Goal: Check status: Check status

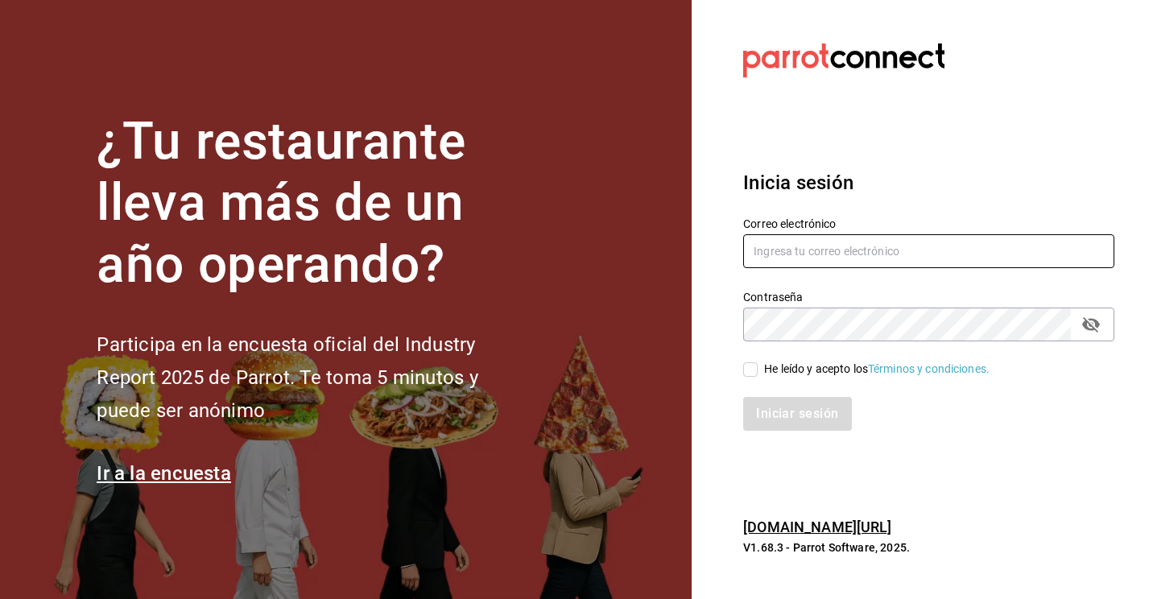
type input "[PERSON_NAME][EMAIL_ADDRESS][DOMAIN_NAME]"
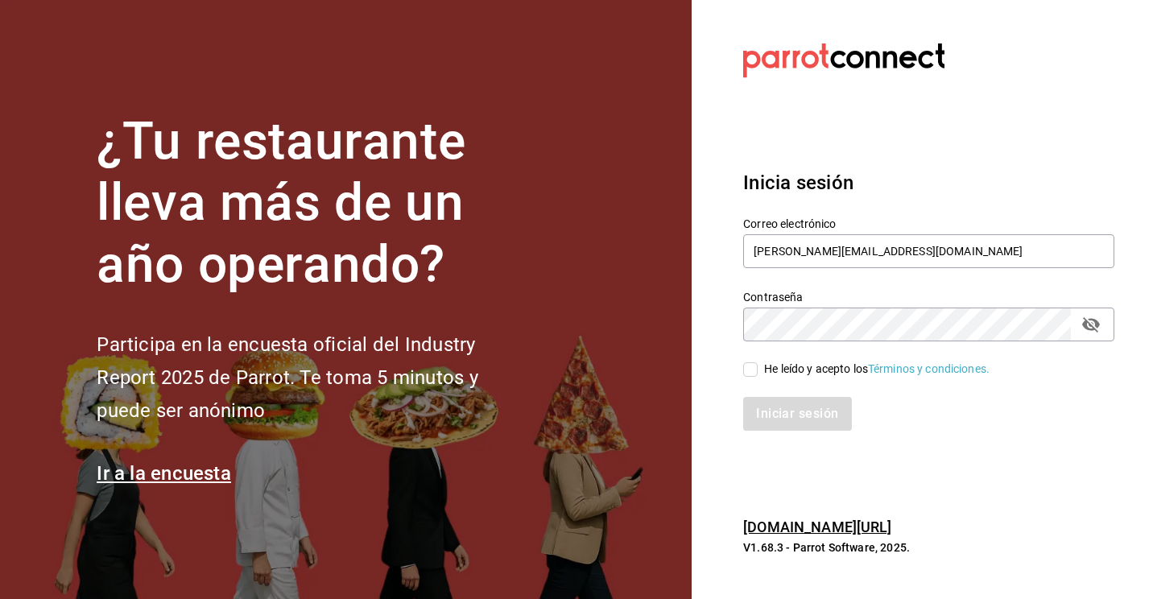
click at [740, 362] on div "He leído y acepto los Términos y condiciones." at bounding box center [919, 359] width 391 height 37
click at [756, 370] on input "He leído y acepto los Términos y condiciones." at bounding box center [750, 369] width 14 height 14
checkbox input "true"
click at [771, 417] on button "Iniciar sesión" at bounding box center [798, 414] width 110 height 34
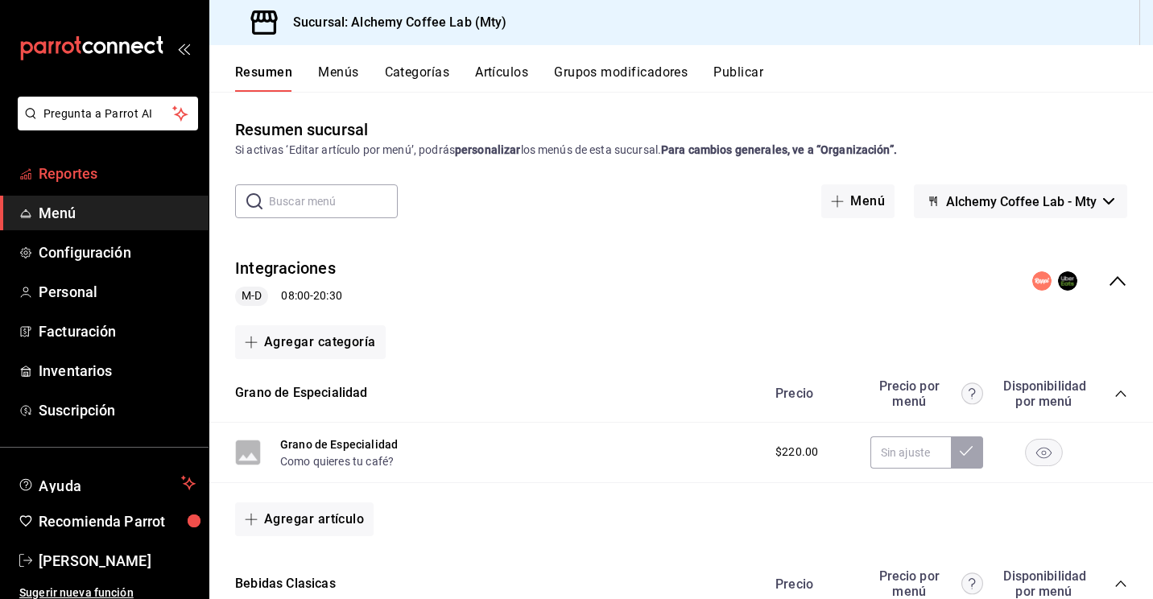
click at [90, 174] on span "Reportes" at bounding box center [117, 174] width 157 height 22
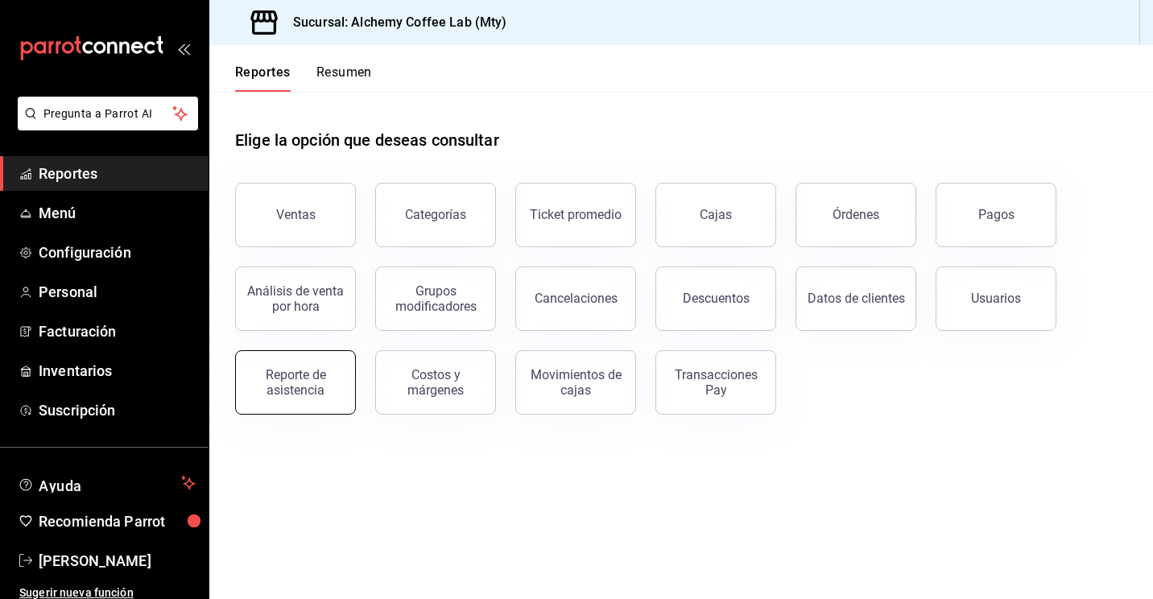
click at [305, 385] on div "Reporte de asistencia" at bounding box center [296, 382] width 100 height 31
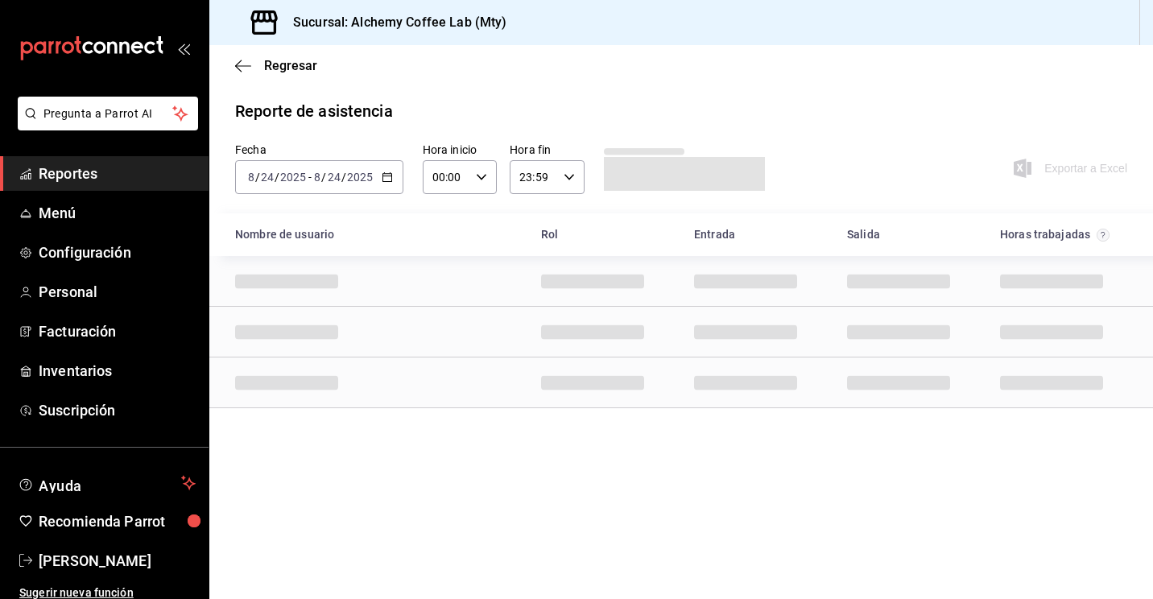
click at [382, 183] on div "2025-08-24 8 / 24 / 2025 - 2025-08-24 8 / 24 / 2025" at bounding box center [319, 177] width 168 height 34
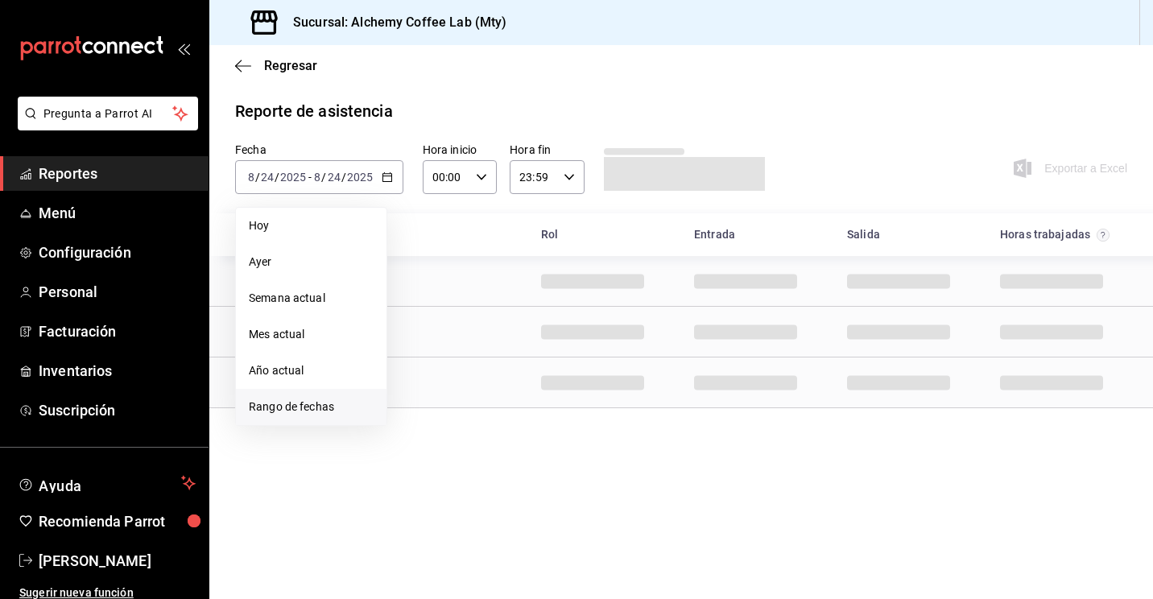
click at [305, 406] on span "Rango de fechas" at bounding box center [311, 407] width 125 height 17
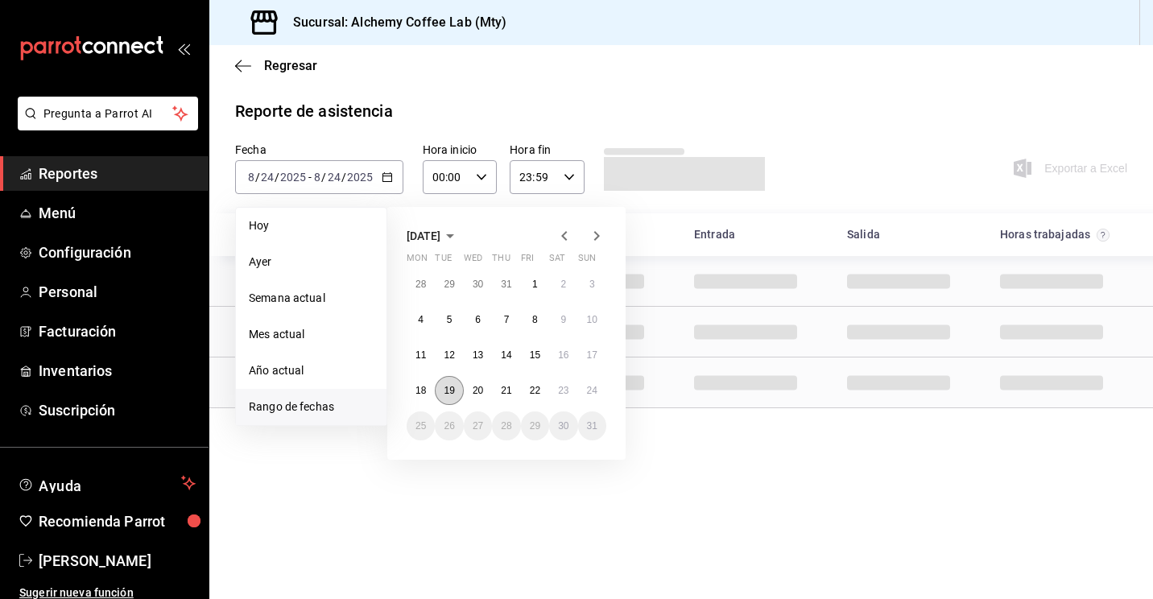
click at [447, 387] on abbr "19" at bounding box center [449, 390] width 10 height 11
click at [594, 396] on button "24" at bounding box center [592, 390] width 28 height 29
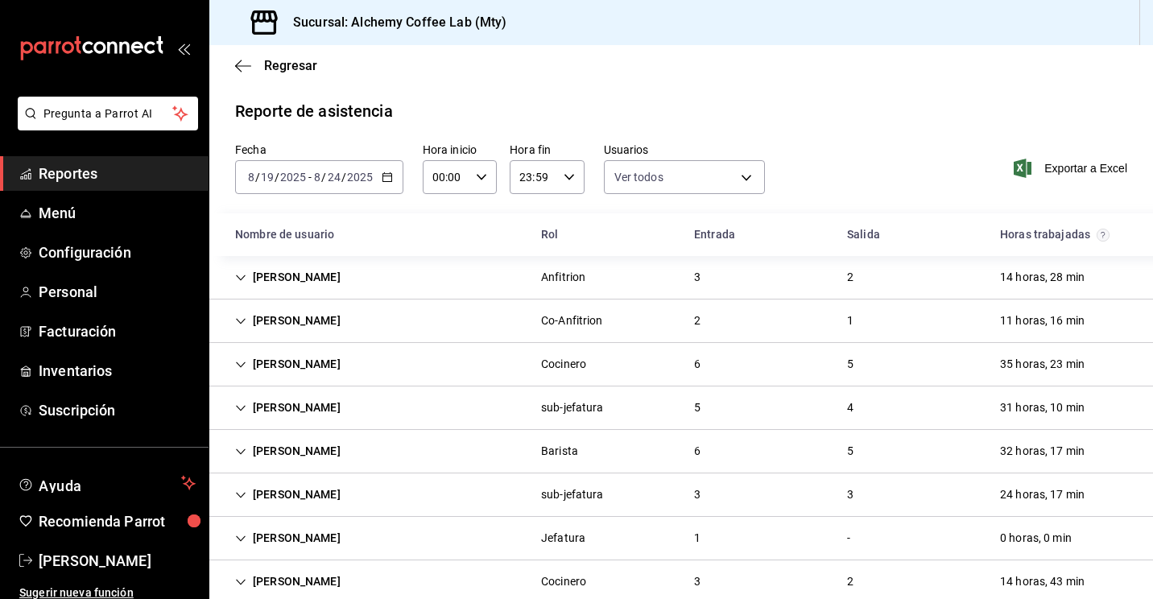
click at [243, 278] on icon "Cell" at bounding box center [240, 277] width 11 height 11
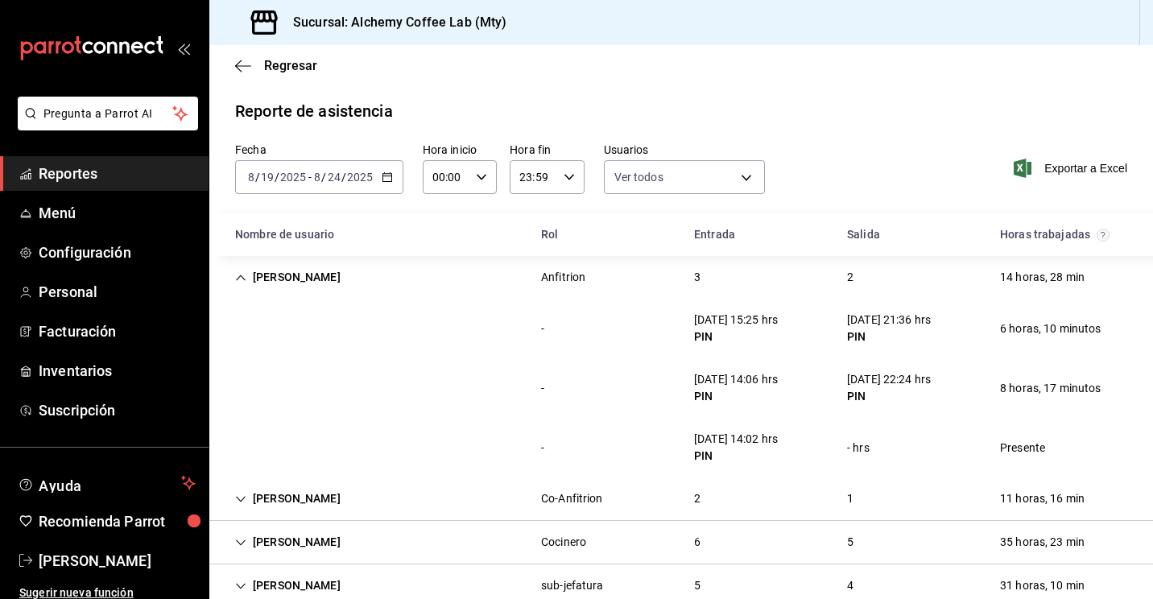
click at [243, 278] on icon "Cell" at bounding box center [241, 278] width 10 height 6
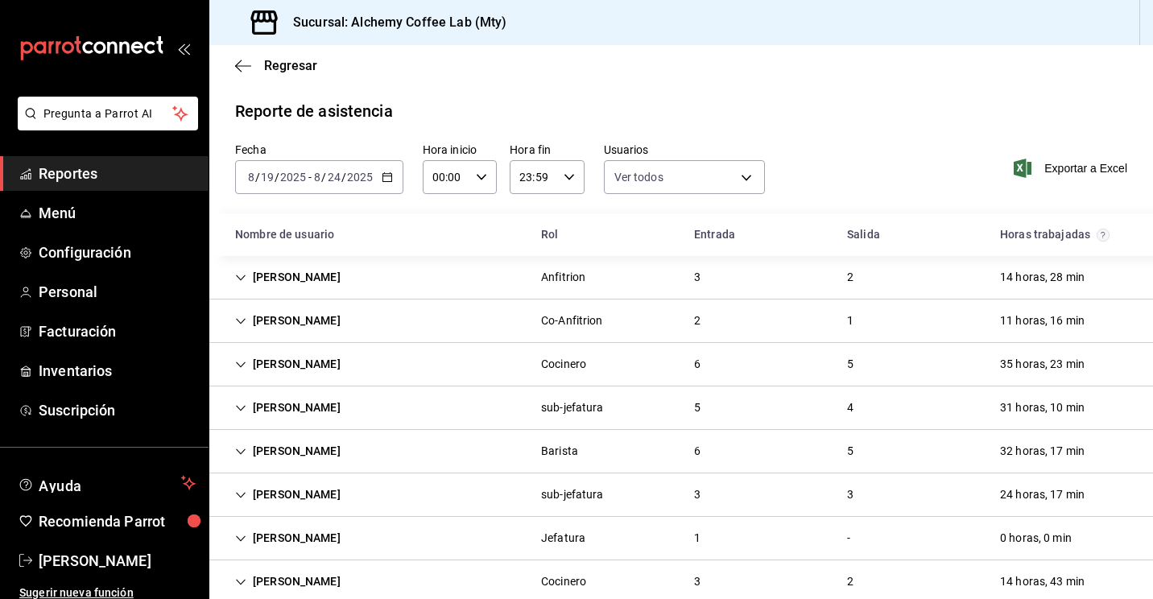
click at [246, 319] on div "Damaris Tristan Martinez" at bounding box center [287, 321] width 131 height 30
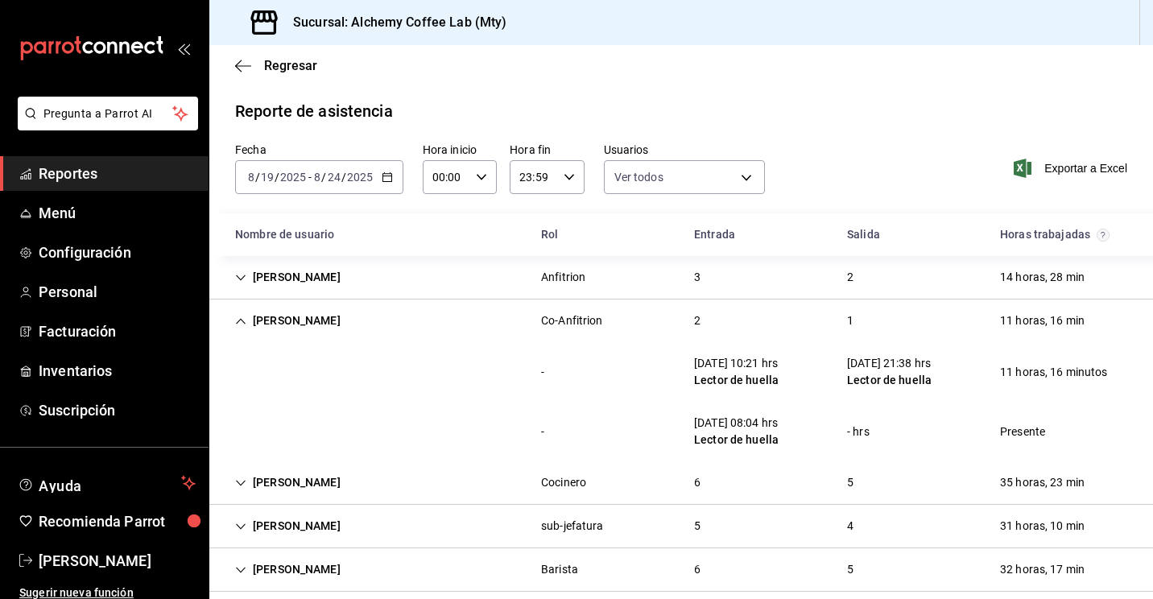
click at [246, 319] on div "Damaris Tristan Martinez" at bounding box center [287, 321] width 131 height 30
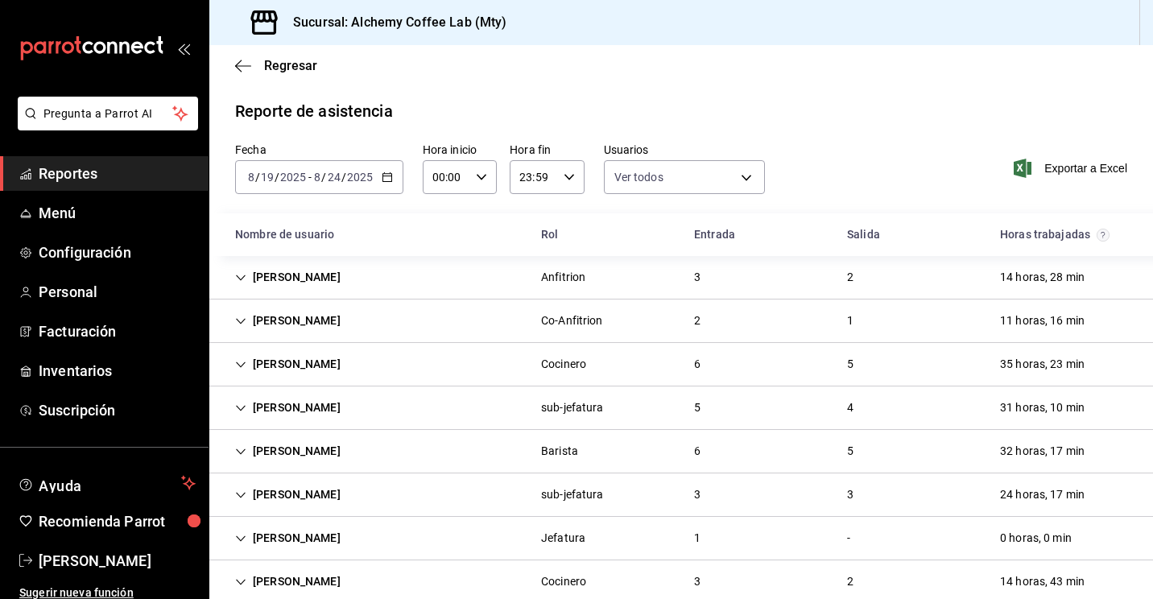
click at [237, 369] on icon "Cell" at bounding box center [240, 364] width 11 height 11
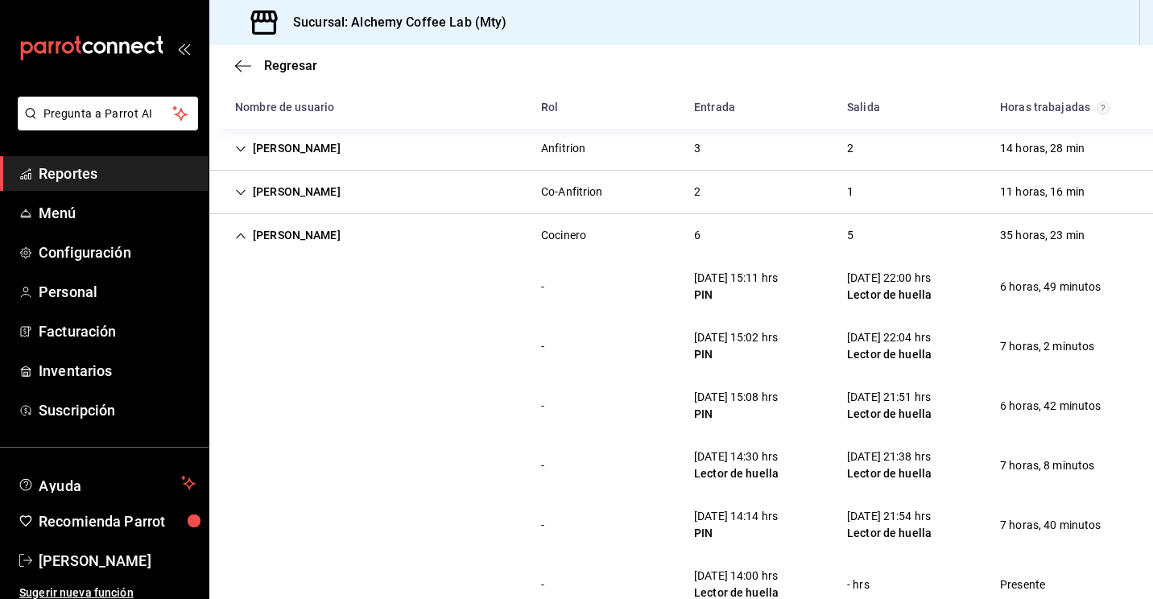
scroll to position [161, 0]
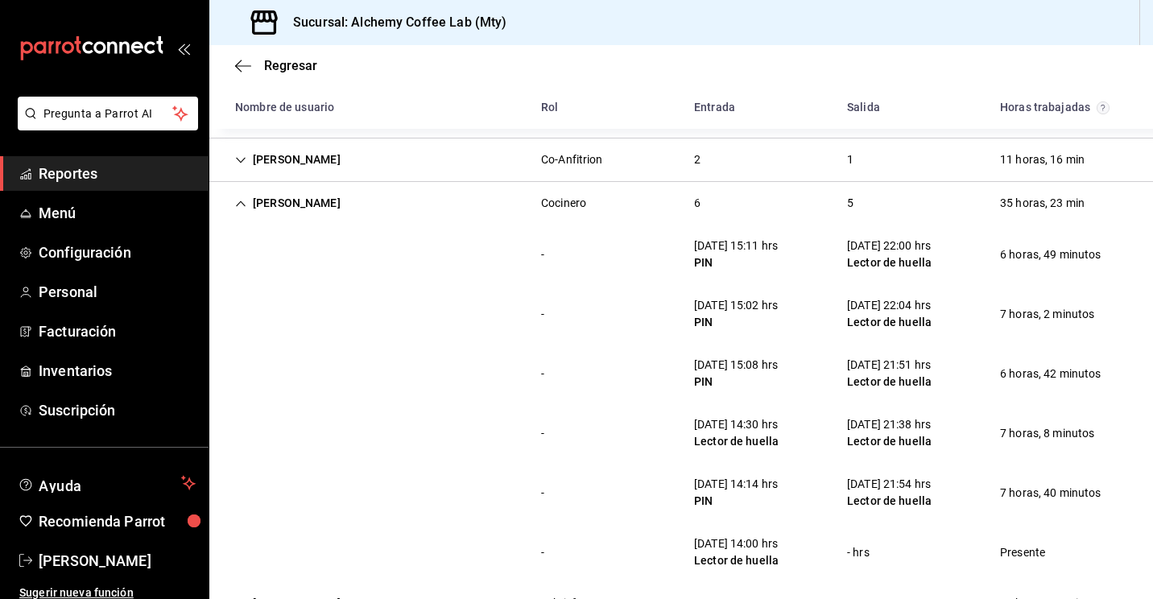
click at [235, 201] on icon "Cell" at bounding box center [240, 203] width 11 height 11
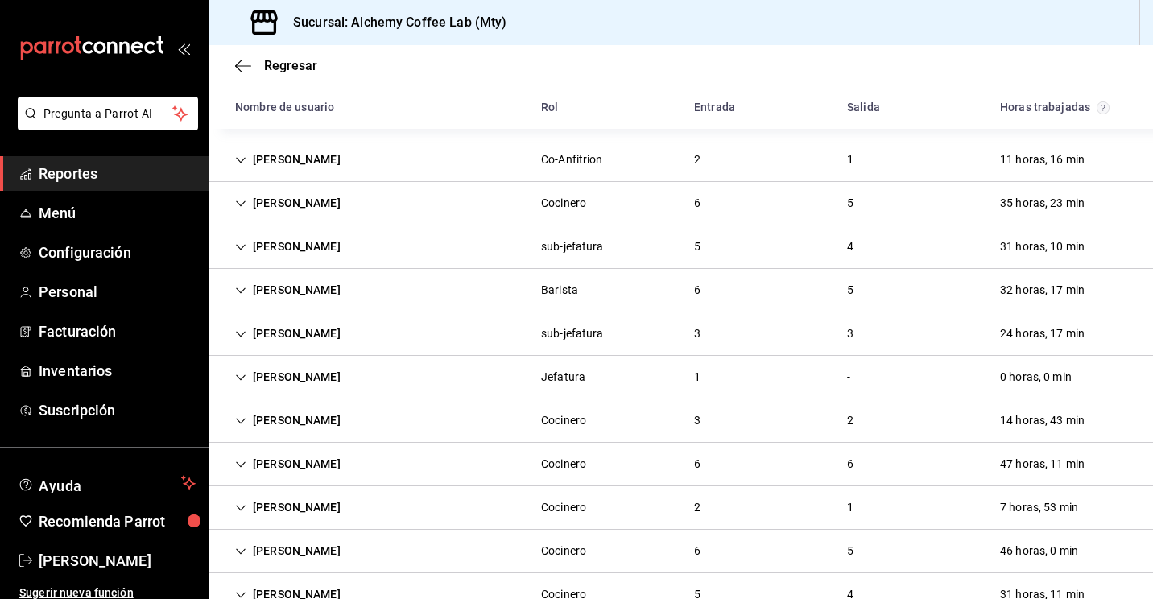
click at [241, 246] on icon "Cell" at bounding box center [240, 247] width 11 height 11
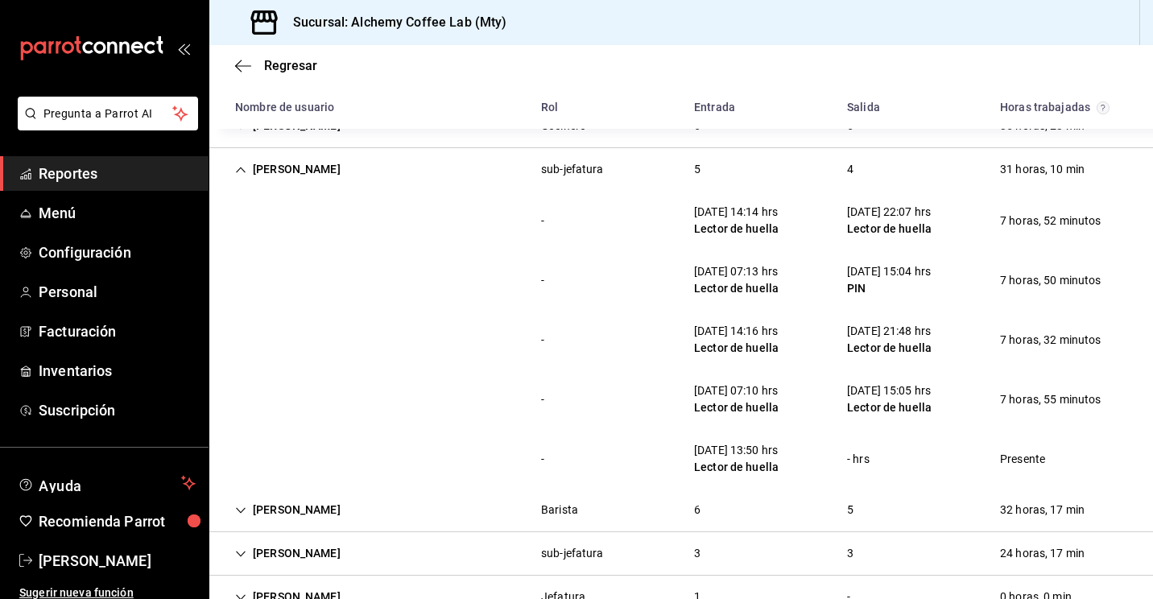
scroll to position [226, 0]
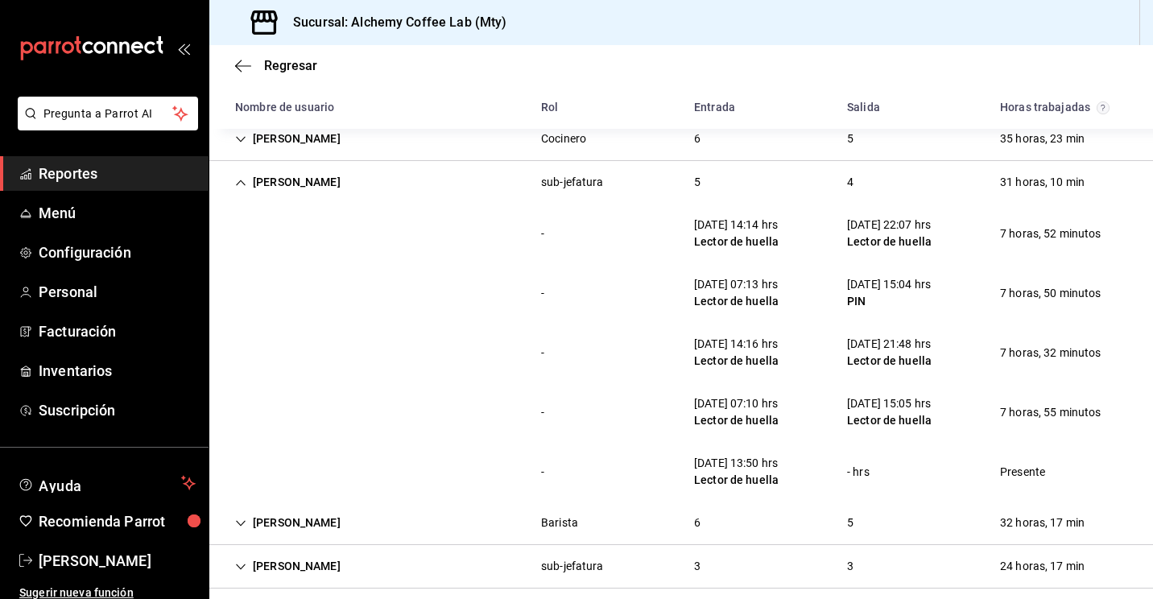
click at [238, 180] on icon "Cell" at bounding box center [240, 182] width 11 height 11
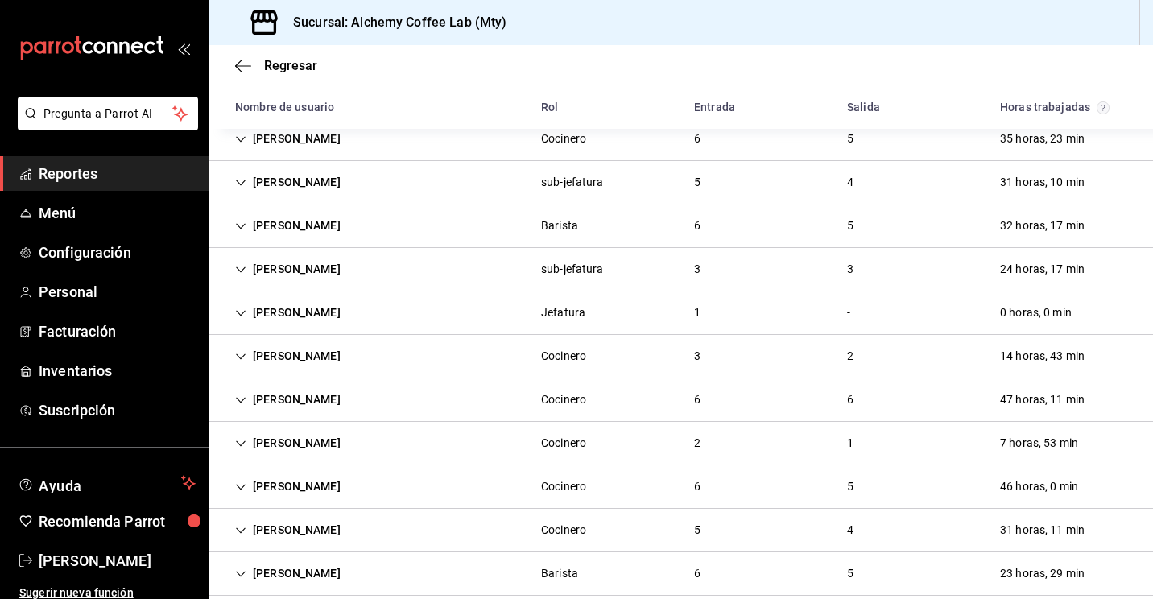
click at [244, 220] on div "Julian Soto Enriquez" at bounding box center [287, 226] width 131 height 30
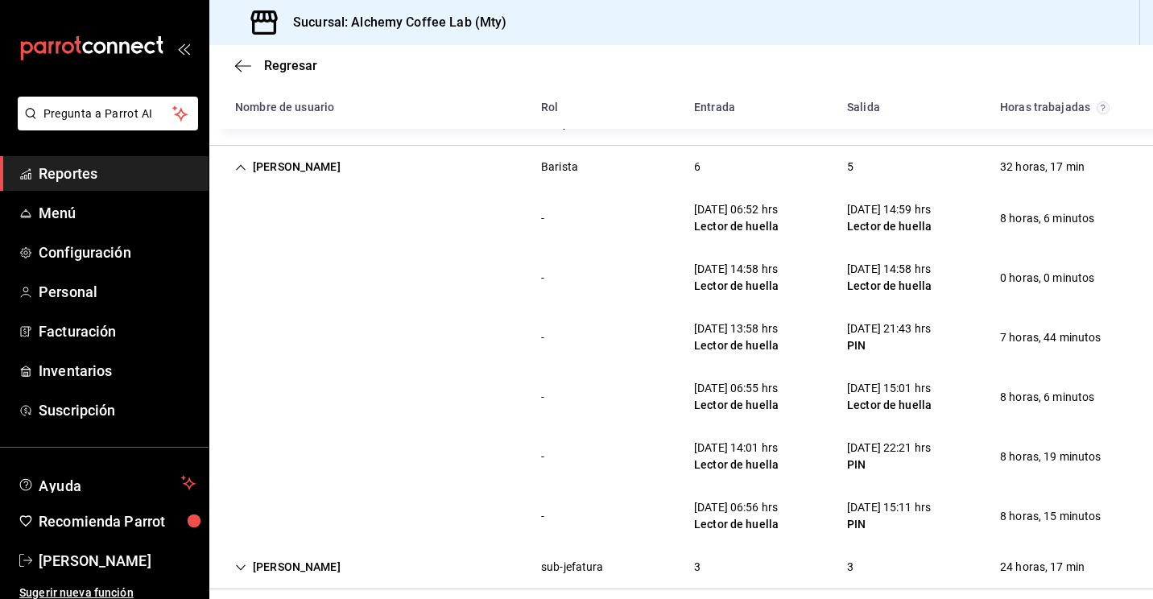
scroll to position [290, 0]
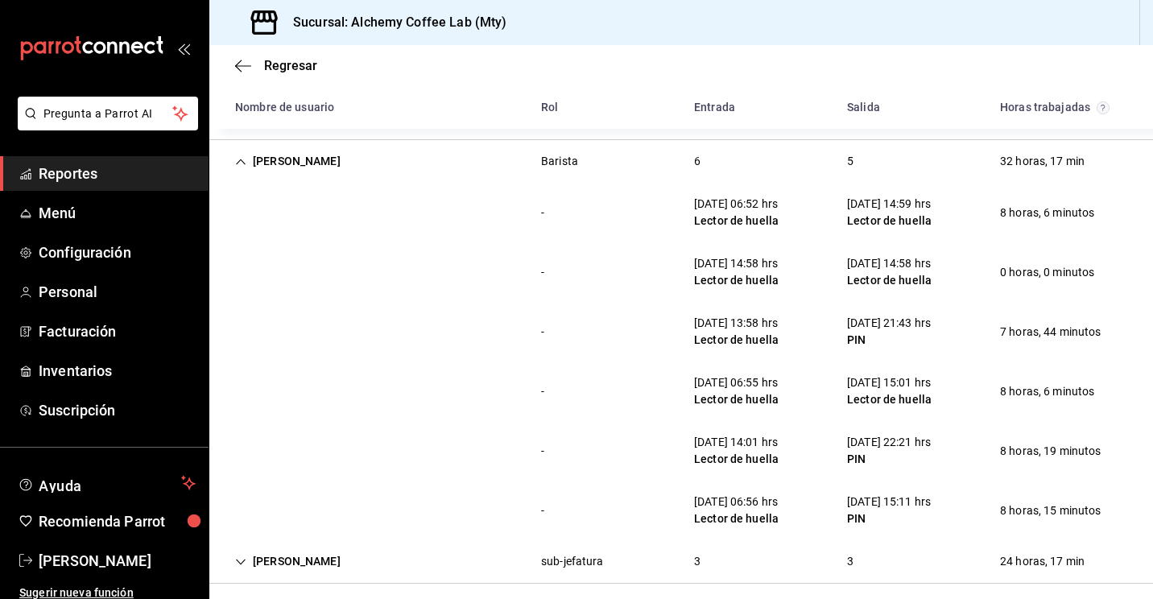
click at [249, 160] on div "Julian Soto Enriquez" at bounding box center [287, 162] width 131 height 30
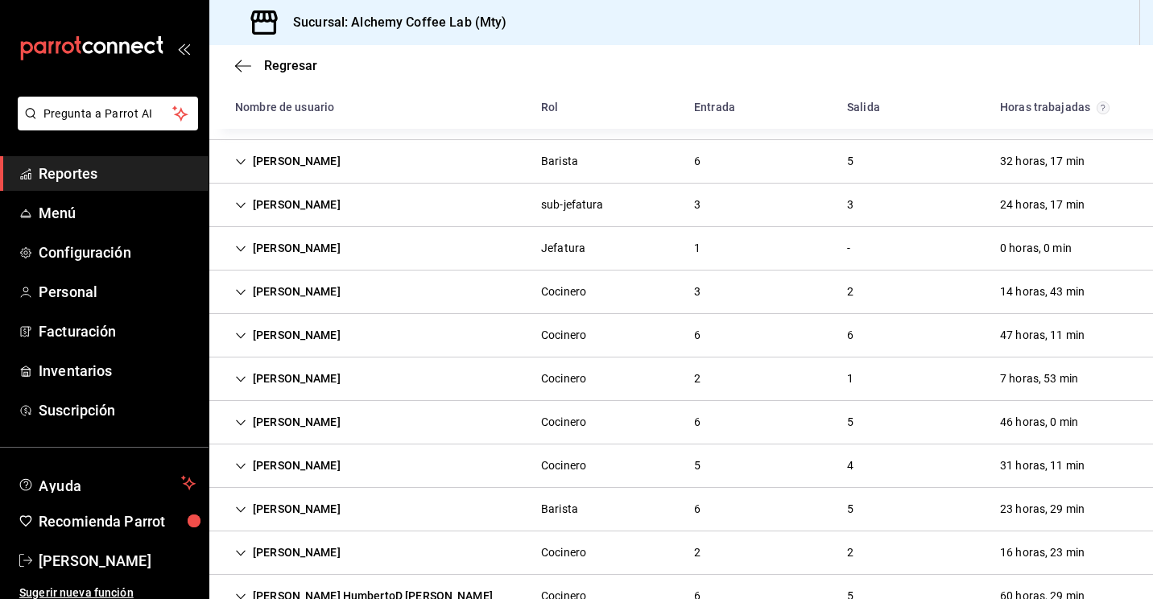
click at [258, 216] on div "Raquel Zafra Garza" at bounding box center [287, 205] width 131 height 30
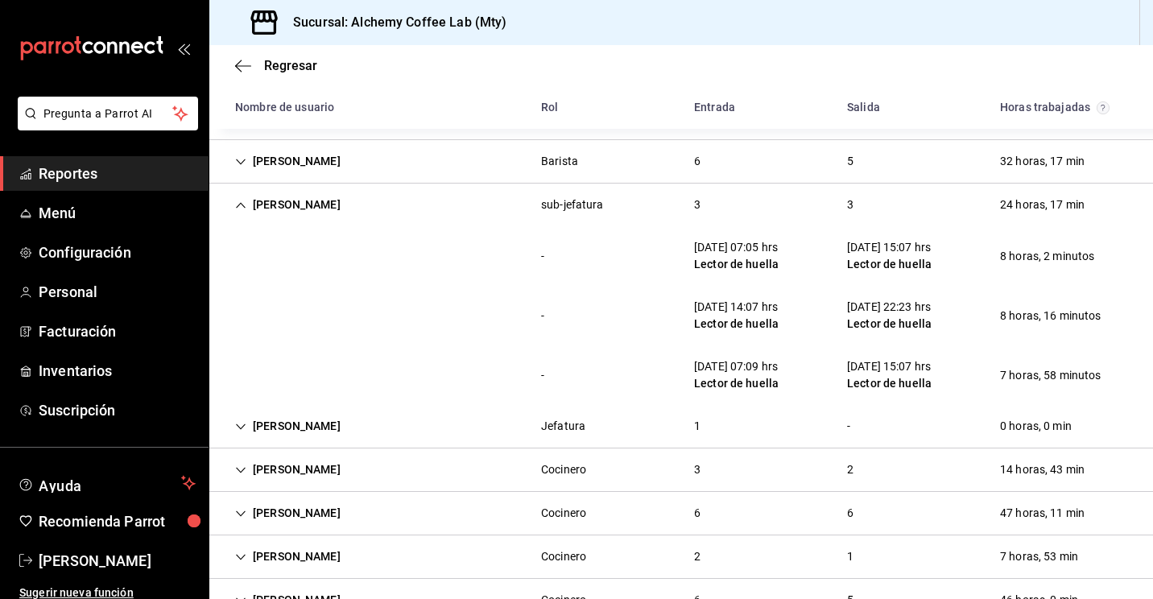
click at [258, 216] on div "Raquel Zafra Garza" at bounding box center [287, 205] width 131 height 30
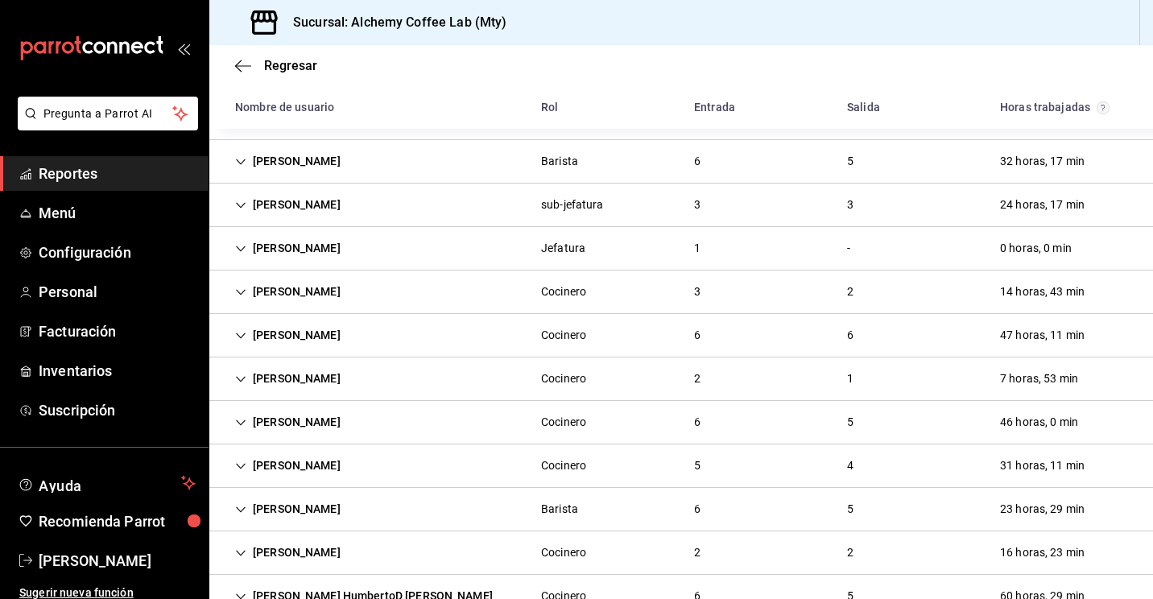
click at [255, 250] on div "Hugo Sanchez Mora" at bounding box center [287, 249] width 131 height 30
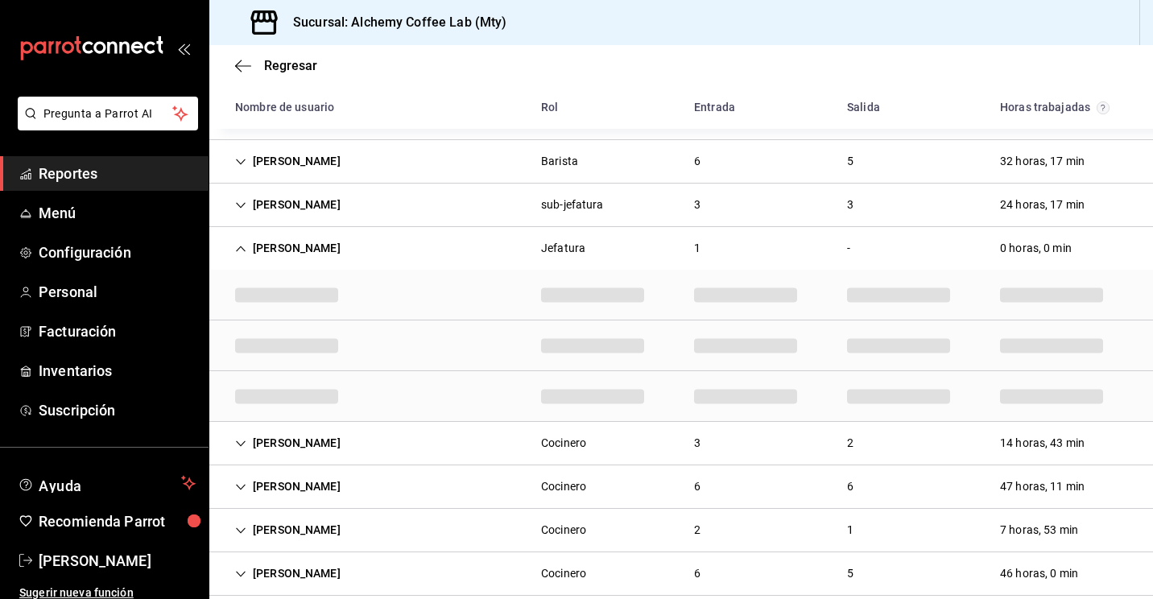
click at [255, 250] on div "Hugo Sanchez Mora" at bounding box center [287, 249] width 131 height 30
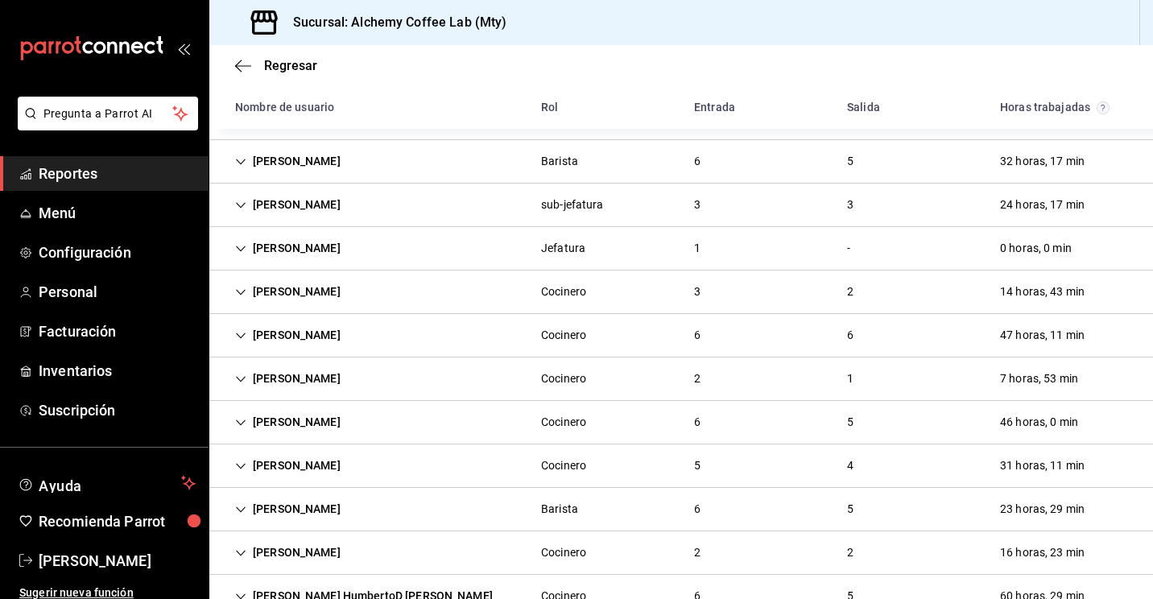
click at [256, 284] on div "Noe Baltazar Solis Jasso" at bounding box center [287, 292] width 131 height 30
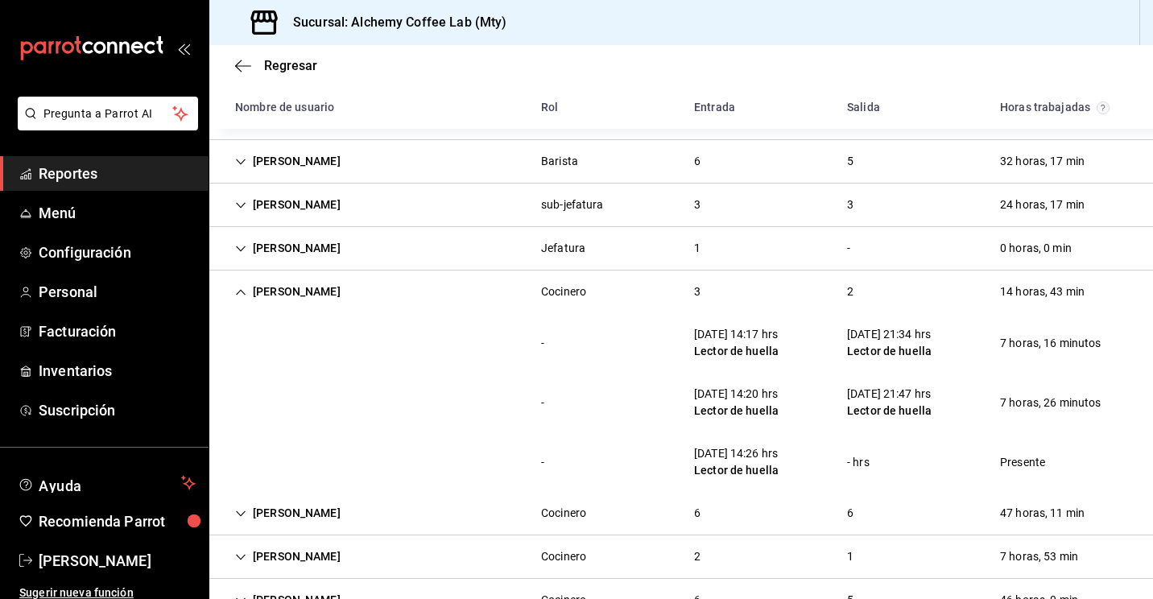
click at [256, 284] on div "Noe Baltazar Solis Jasso" at bounding box center [287, 292] width 131 height 30
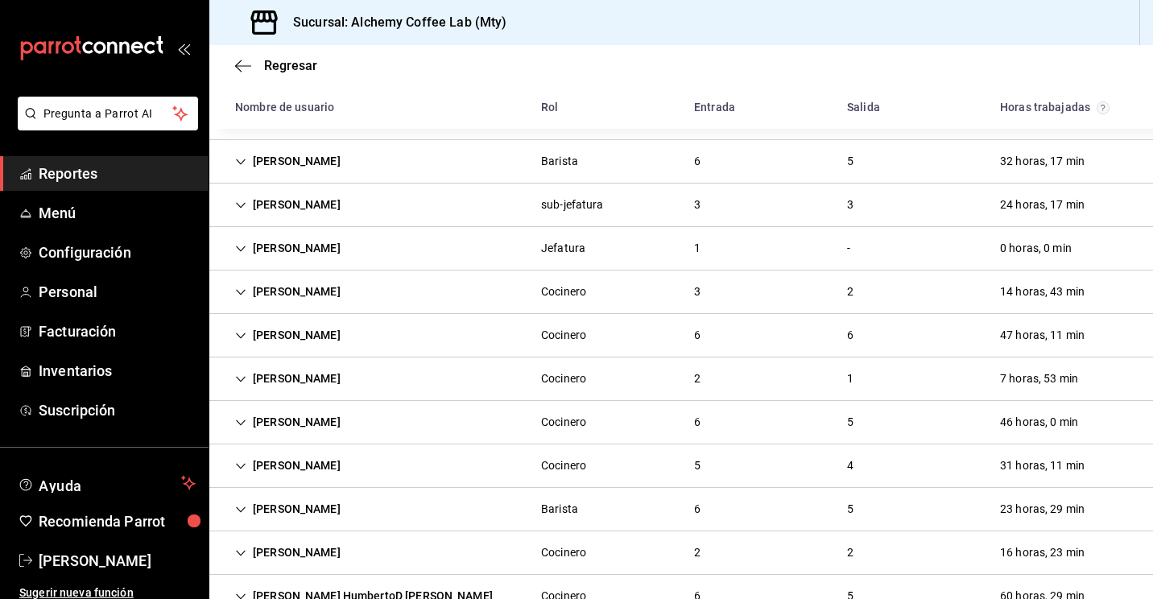
click at [250, 325] on div "Roberto Sanchez Anguiano" at bounding box center [287, 336] width 131 height 30
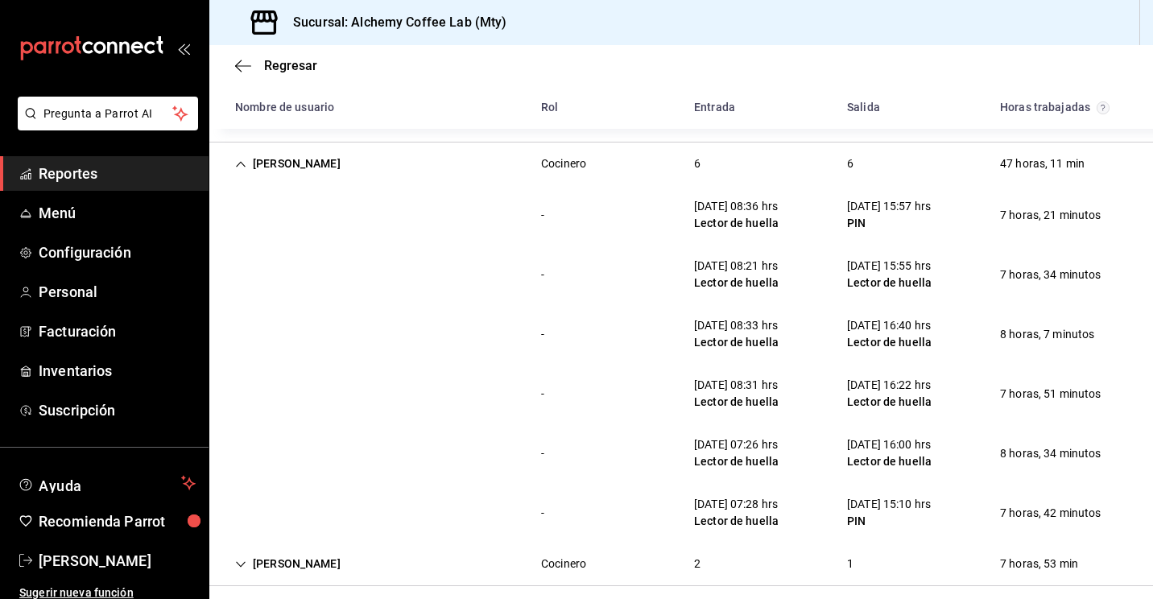
scroll to position [451, 0]
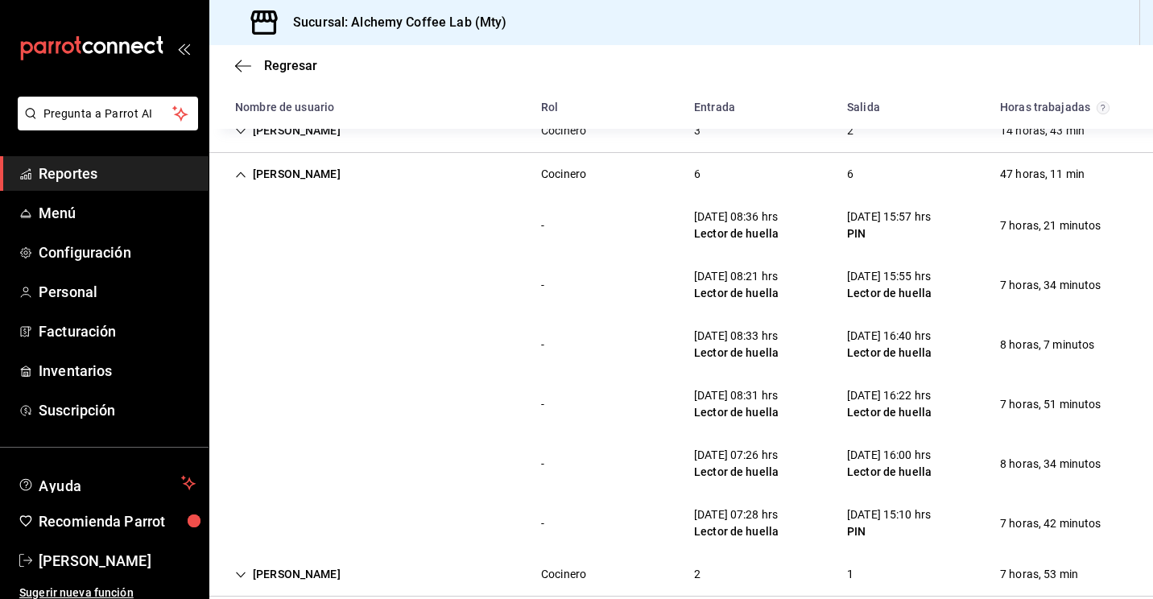
click at [246, 185] on div "Roberto Sanchez Anguiano" at bounding box center [287, 174] width 131 height 30
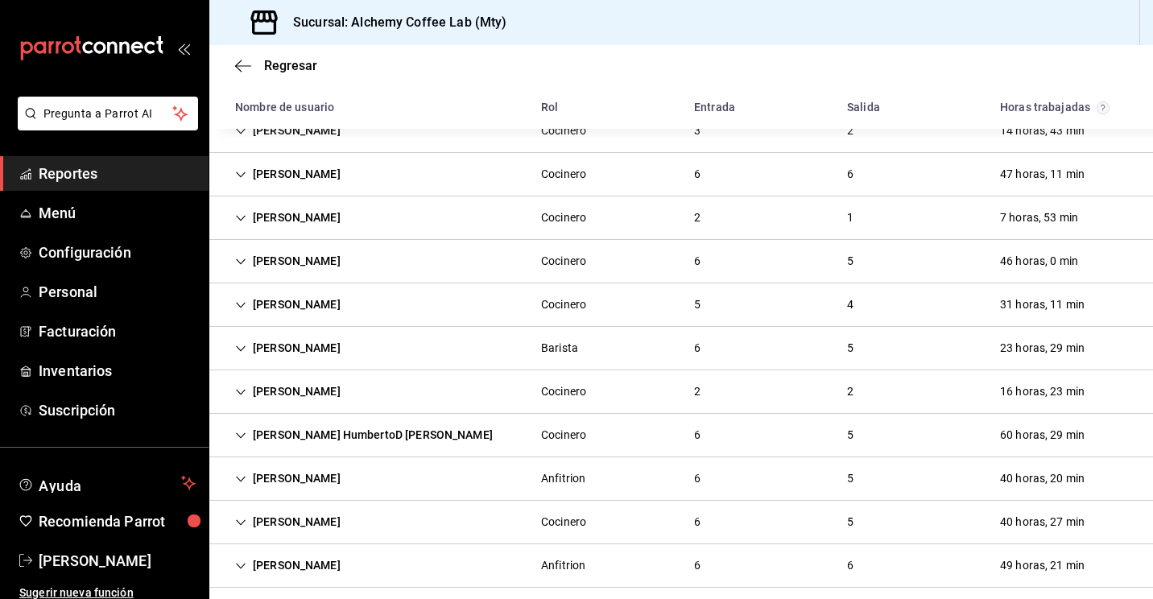
click at [246, 185] on div "Roberto Sanchez Anguiano" at bounding box center [287, 174] width 131 height 30
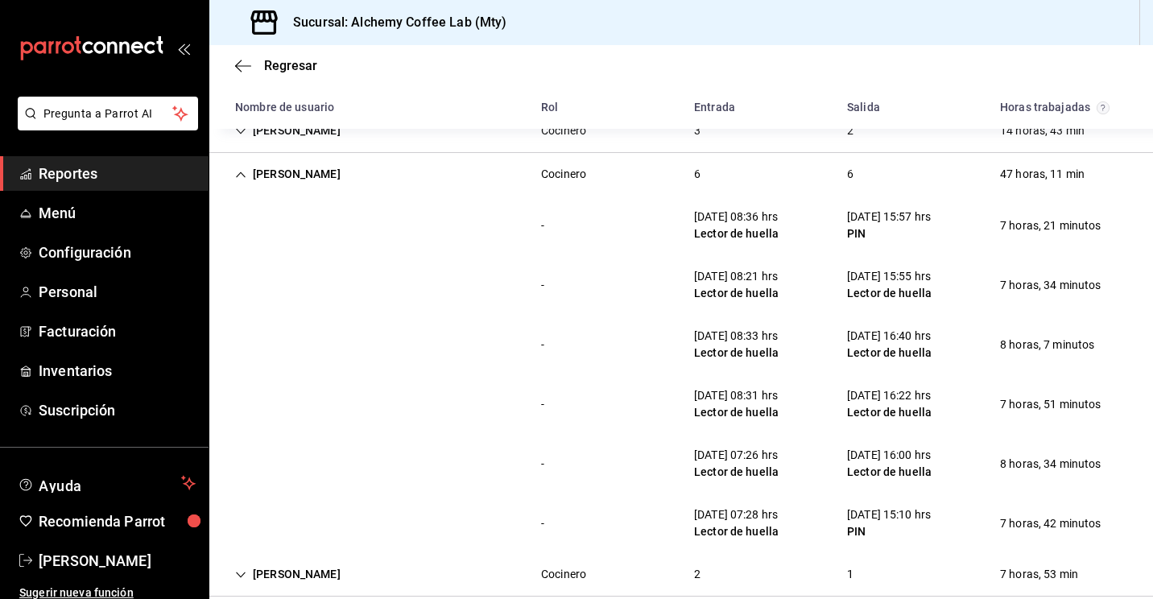
click at [242, 172] on icon "Cell" at bounding box center [240, 174] width 11 height 11
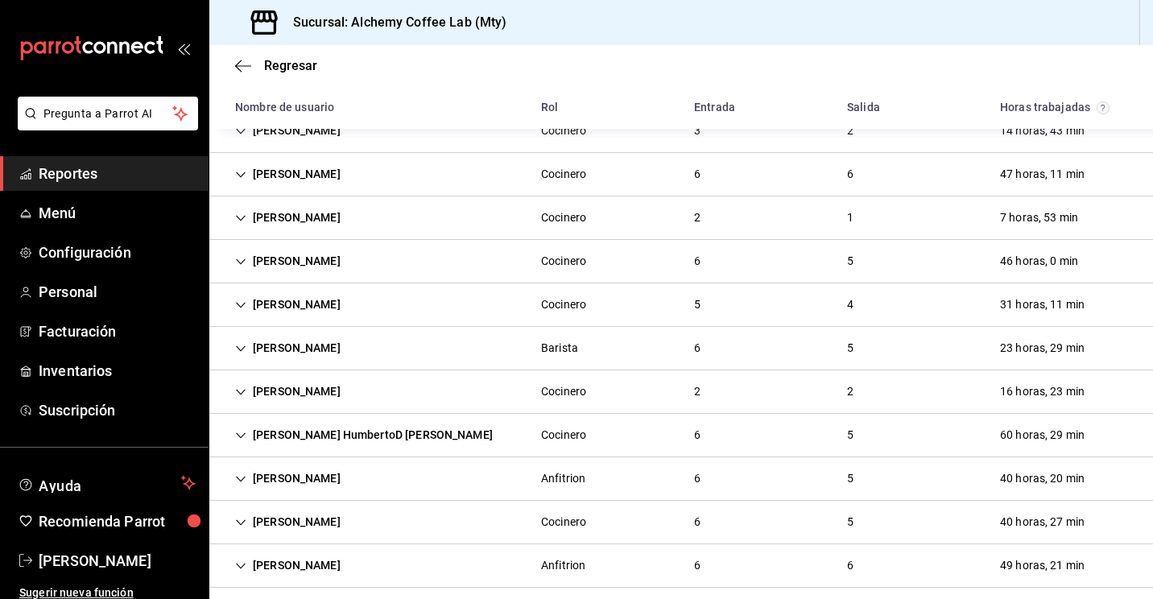
click at [237, 217] on icon "Cell" at bounding box center [240, 218] width 11 height 11
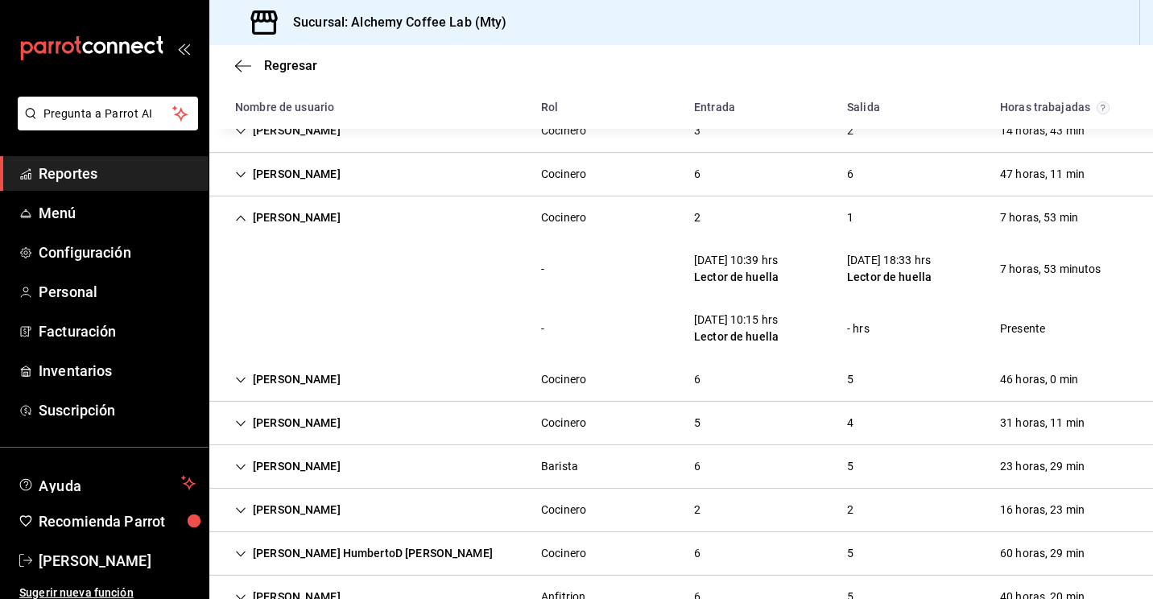
click at [237, 217] on icon "Cell" at bounding box center [240, 218] width 11 height 11
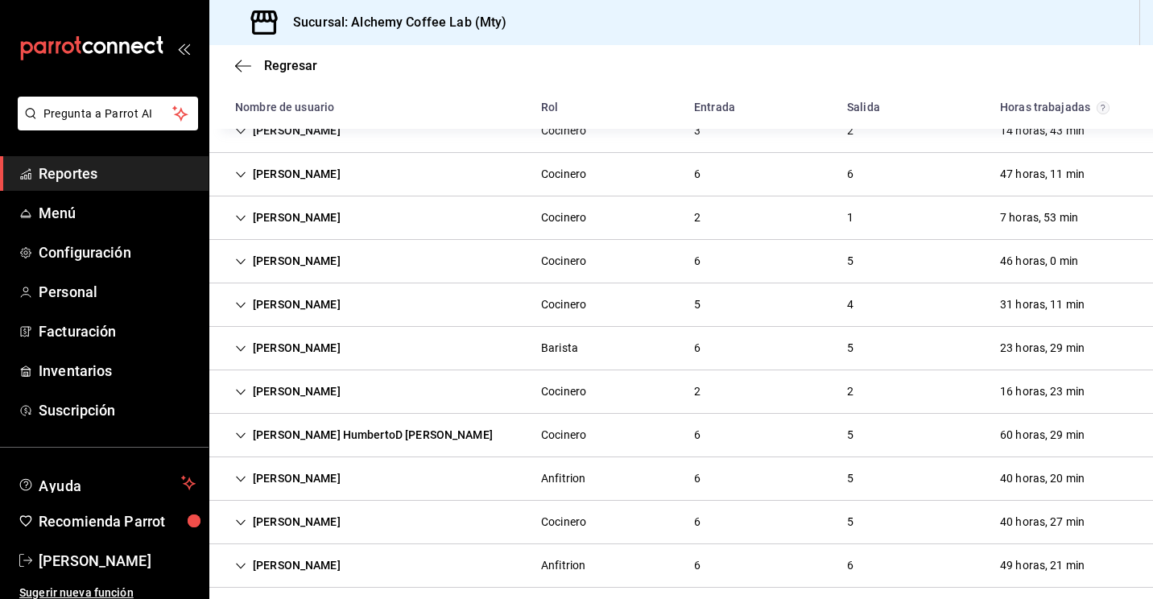
click at [244, 172] on icon "Cell" at bounding box center [241, 175] width 10 height 6
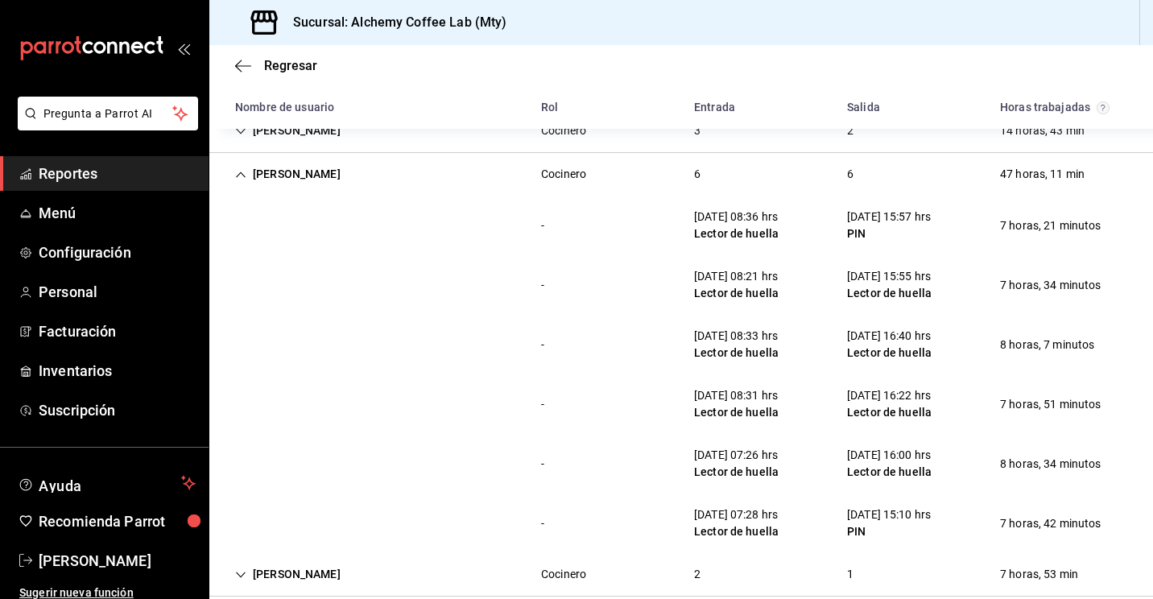
click at [244, 172] on icon "Cell" at bounding box center [240, 174] width 11 height 11
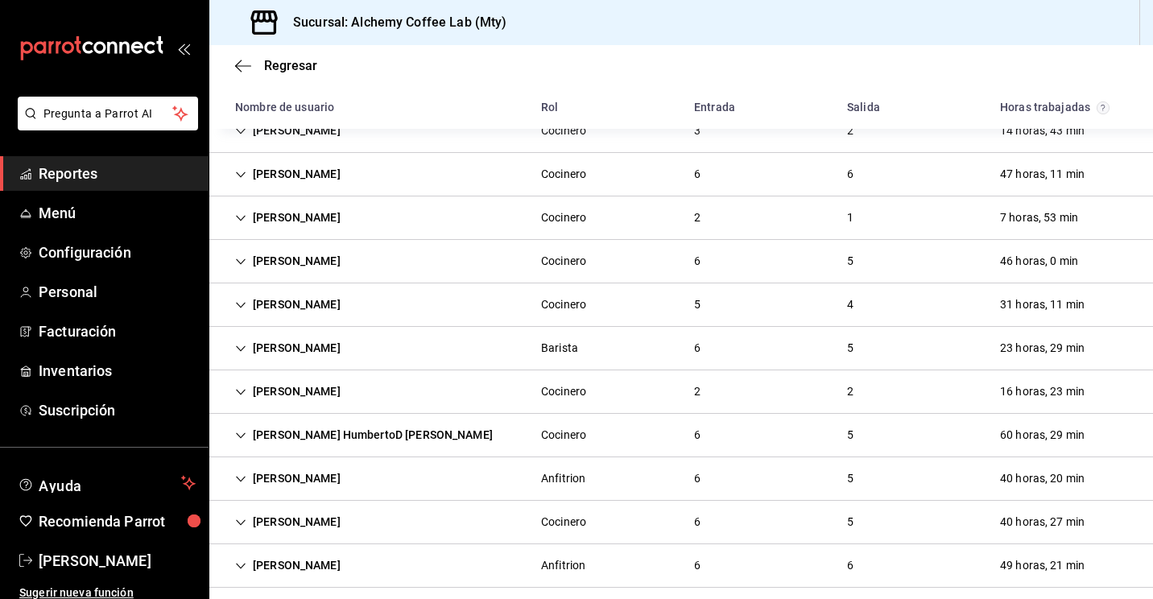
click at [252, 263] on div "Itsel Guadalupe Lazo Reyes" at bounding box center [287, 261] width 131 height 30
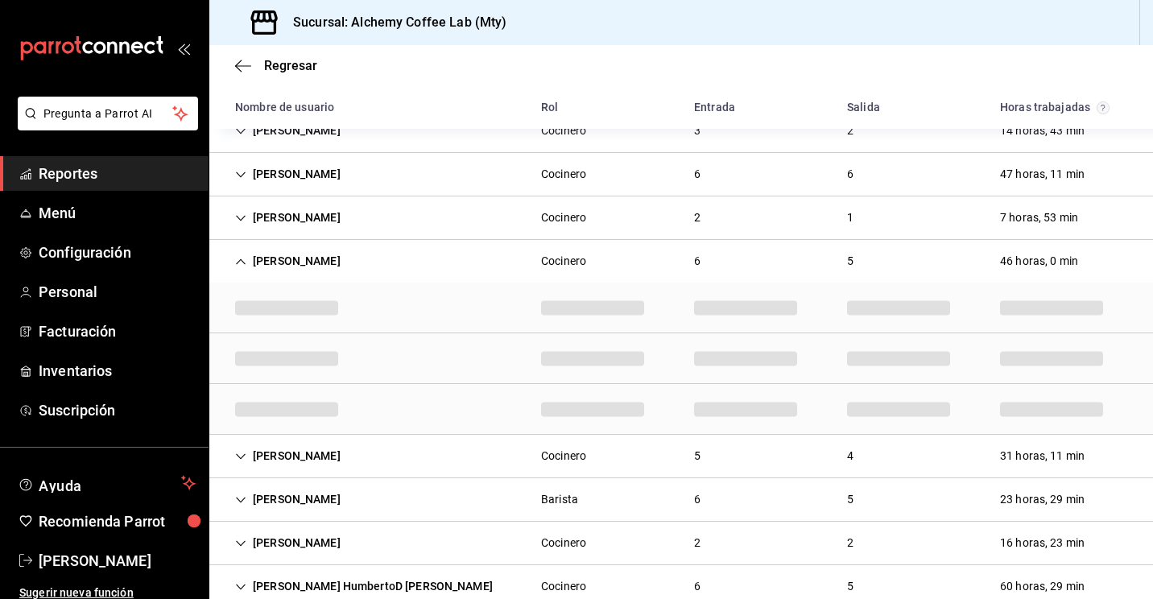
click at [252, 263] on div "Itsel Guadalupe Lazo Reyes" at bounding box center [287, 261] width 131 height 30
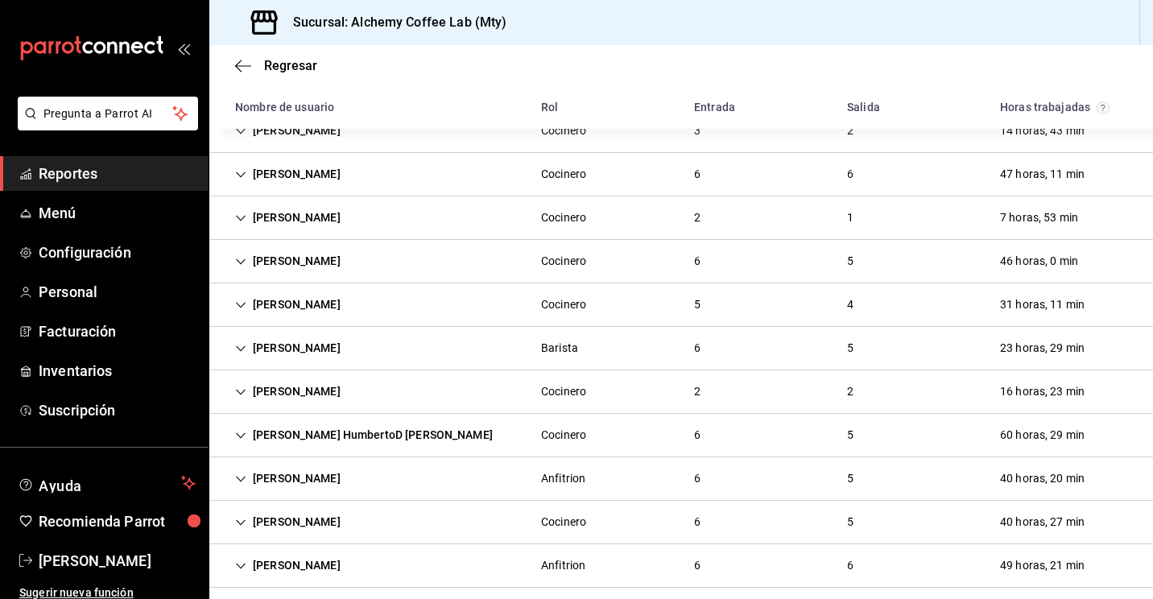
click at [242, 312] on div "Juan Pablo Lopez Ramirez" at bounding box center [287, 305] width 131 height 30
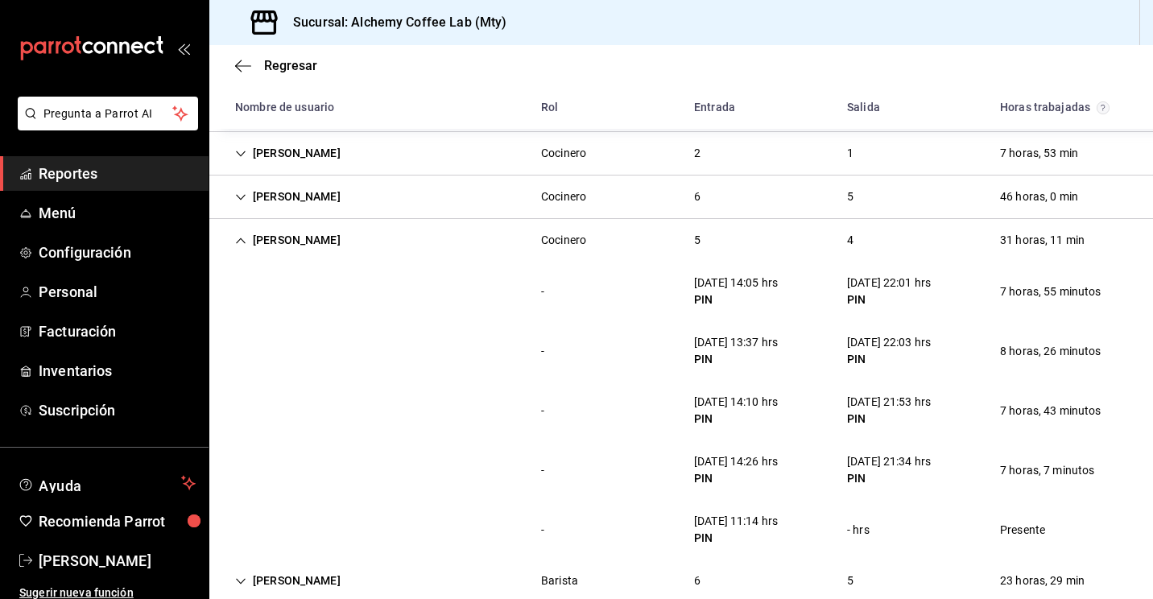
scroll to position [548, 0]
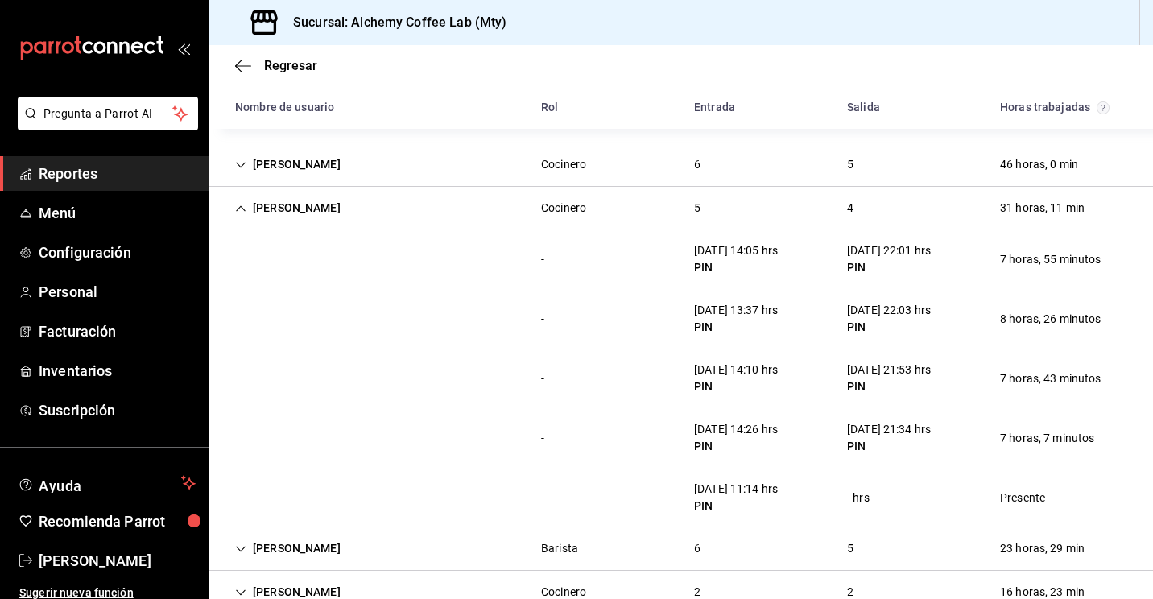
click at [246, 216] on div "Juan Pablo Lopez Ramirez" at bounding box center [287, 208] width 131 height 30
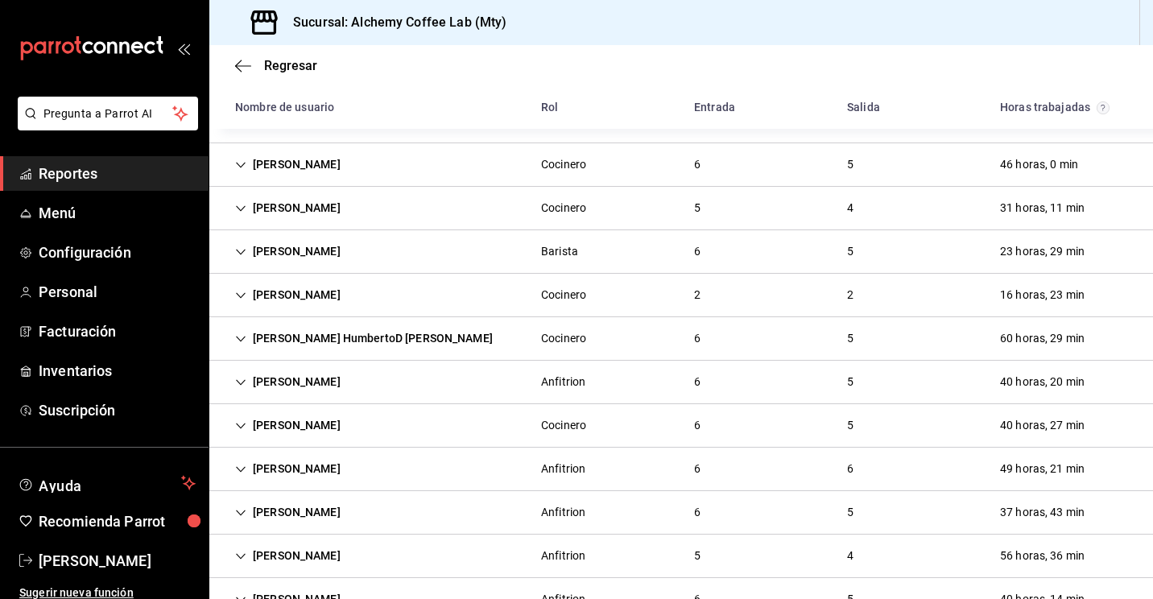
click at [250, 238] on div "Jose Isaac Silva Ramirez" at bounding box center [287, 252] width 131 height 30
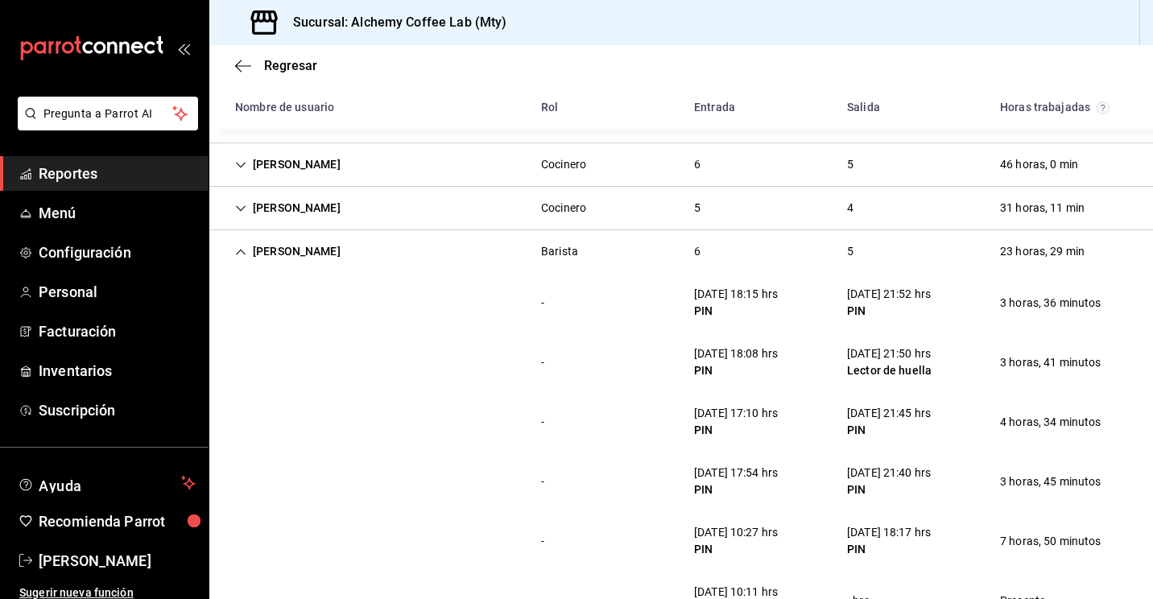
click at [238, 255] on icon "Cell" at bounding box center [240, 251] width 11 height 11
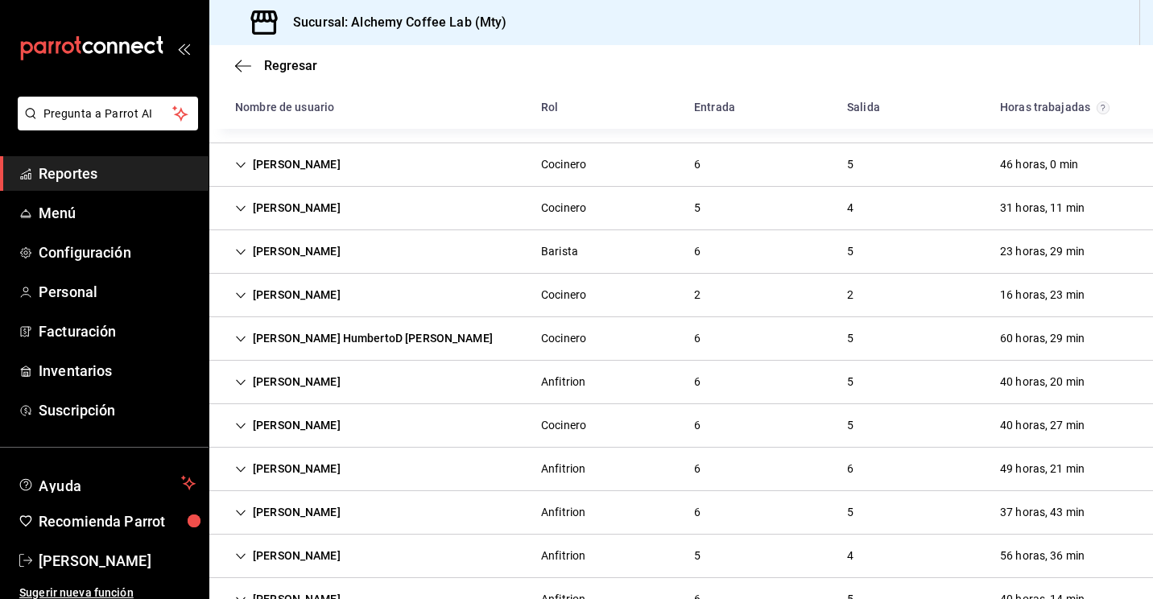
click at [241, 307] on div "Alfredo Jair Tamez Bueno" at bounding box center [287, 295] width 131 height 30
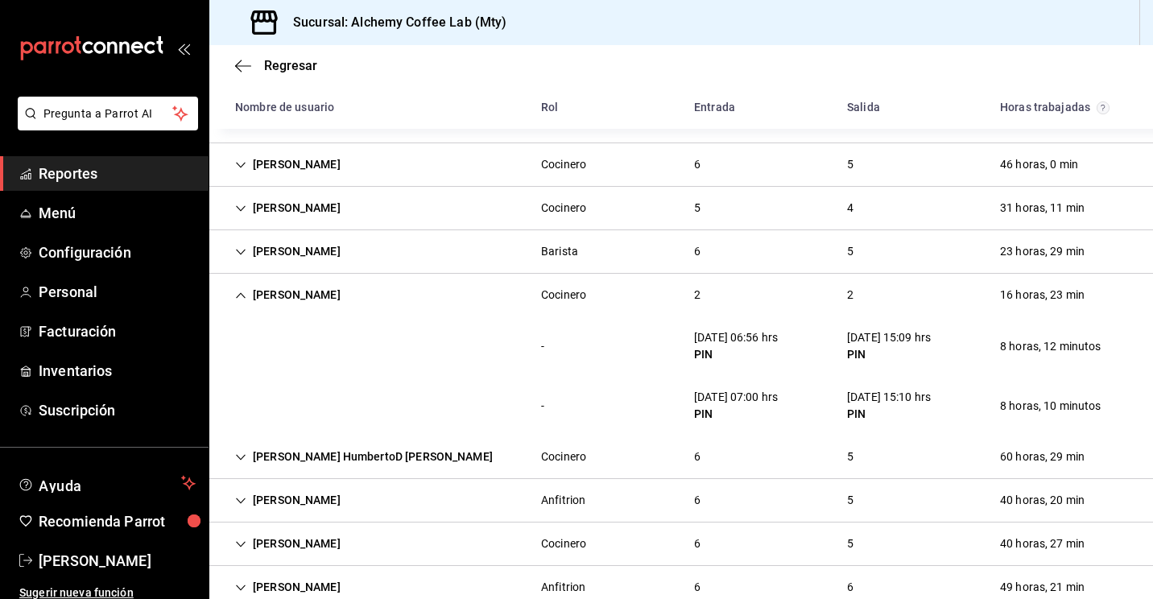
click at [241, 307] on div "Alfredo Jair Tamez Bueno" at bounding box center [287, 295] width 131 height 30
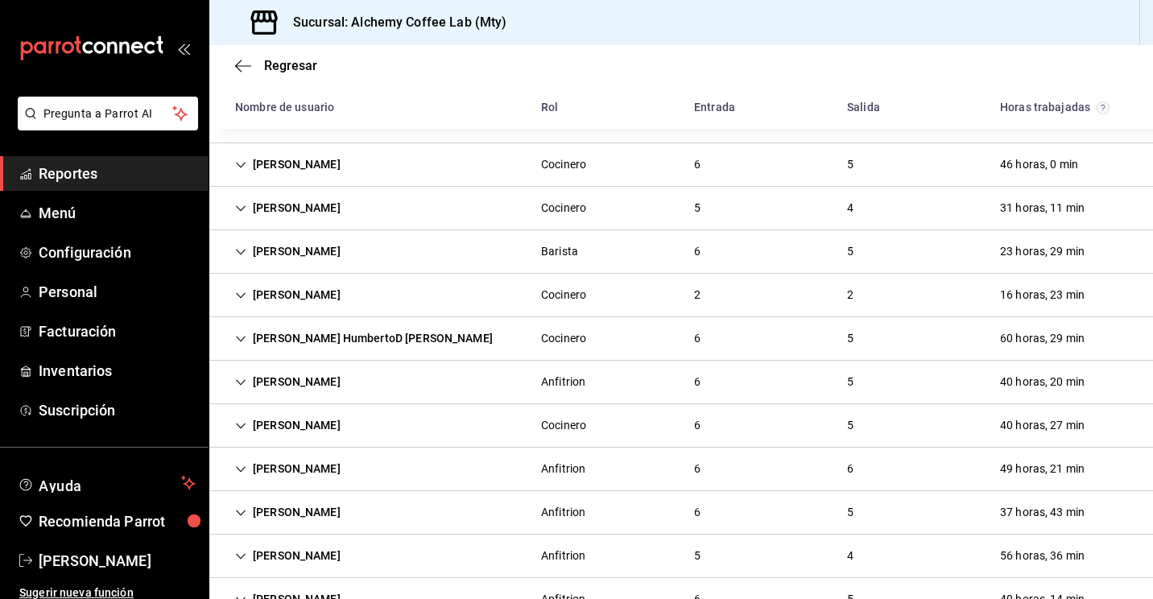
click at [238, 329] on div "Edgar HumbertoD Castillo Peña" at bounding box center [363, 339] width 283 height 30
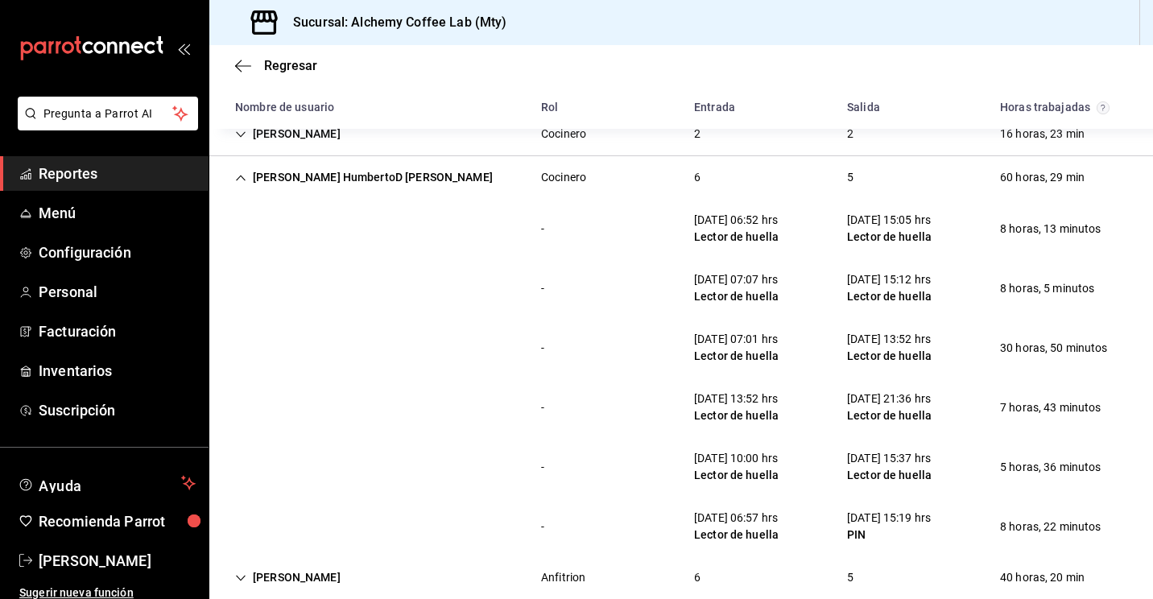
scroll to position [741, 0]
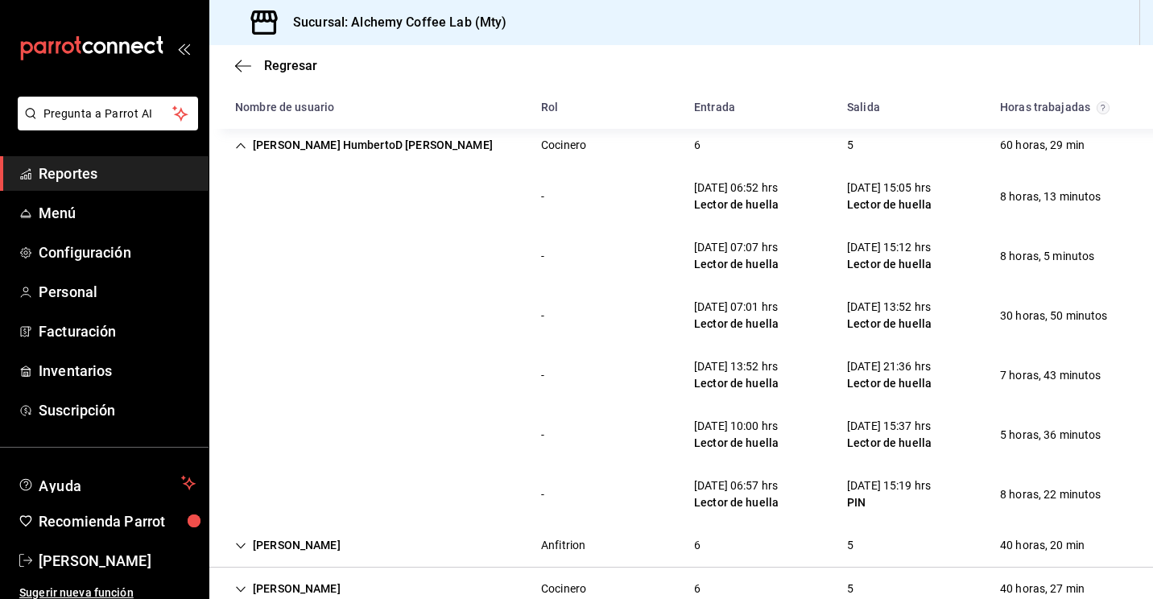
click at [247, 152] on div "Edgar HumbertoD Castillo Peña" at bounding box center [363, 145] width 283 height 30
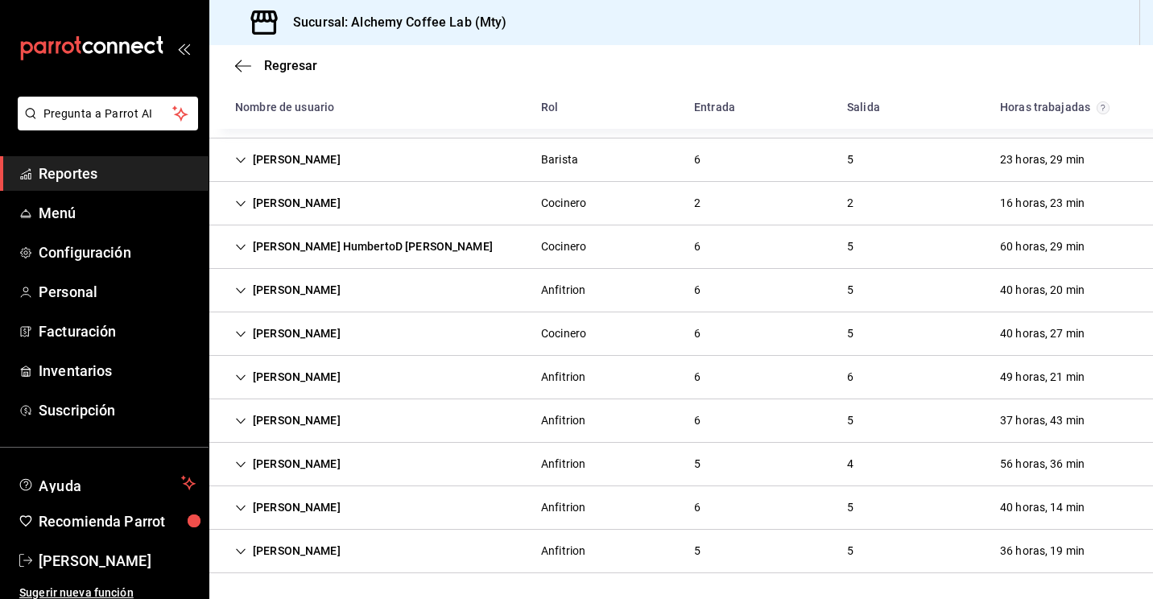
scroll to position [639, 0]
click at [243, 299] on div "Carmen Guadalupe Perez Pineda" at bounding box center [287, 290] width 131 height 30
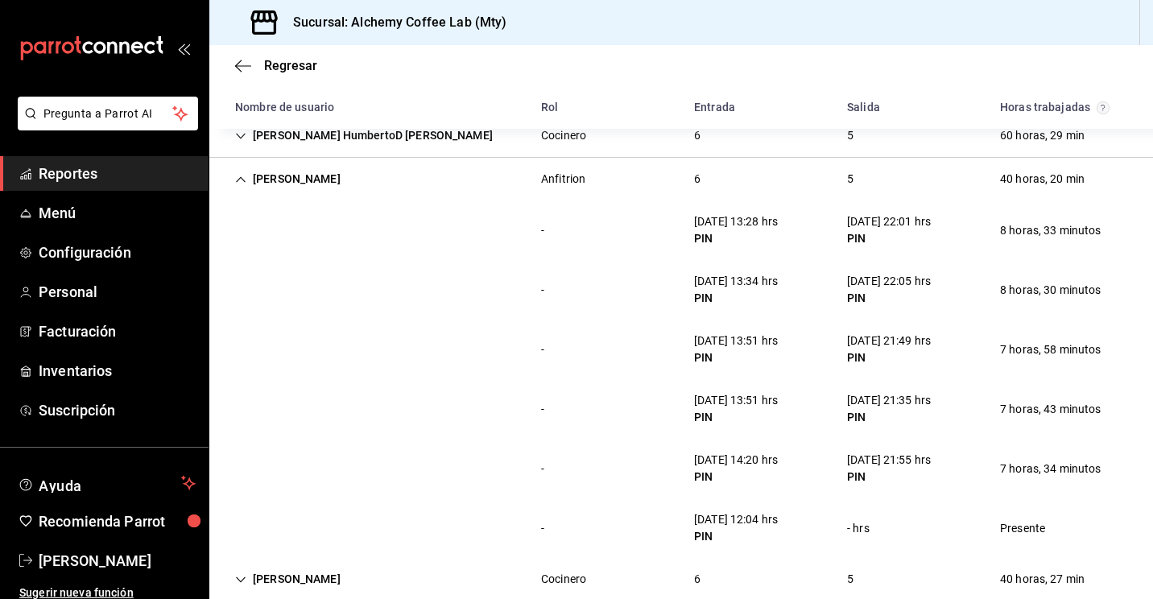
scroll to position [728, 0]
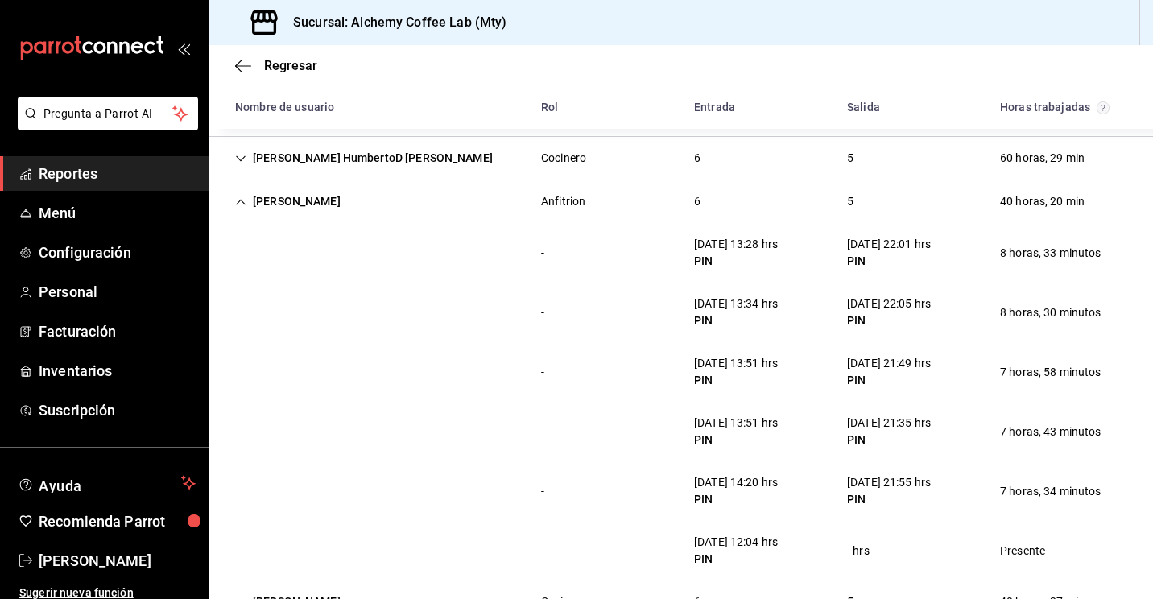
click at [237, 199] on icon "Cell" at bounding box center [240, 202] width 11 height 11
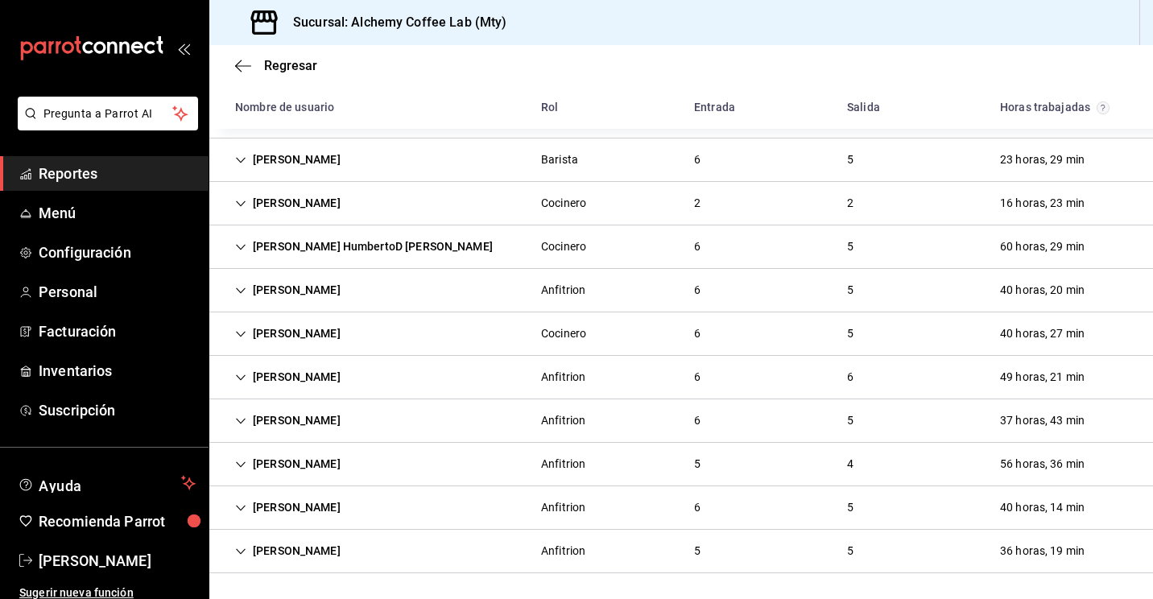
scroll to position [639, 0]
click at [243, 326] on div "Sebastián Segura Bernal" at bounding box center [287, 334] width 131 height 30
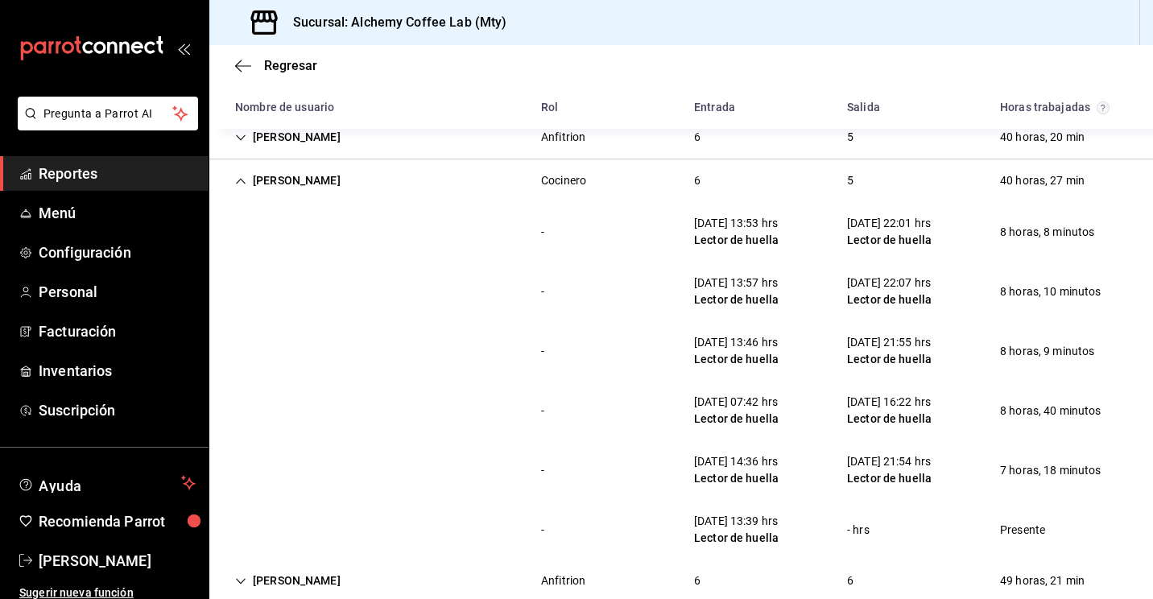
scroll to position [825, 0]
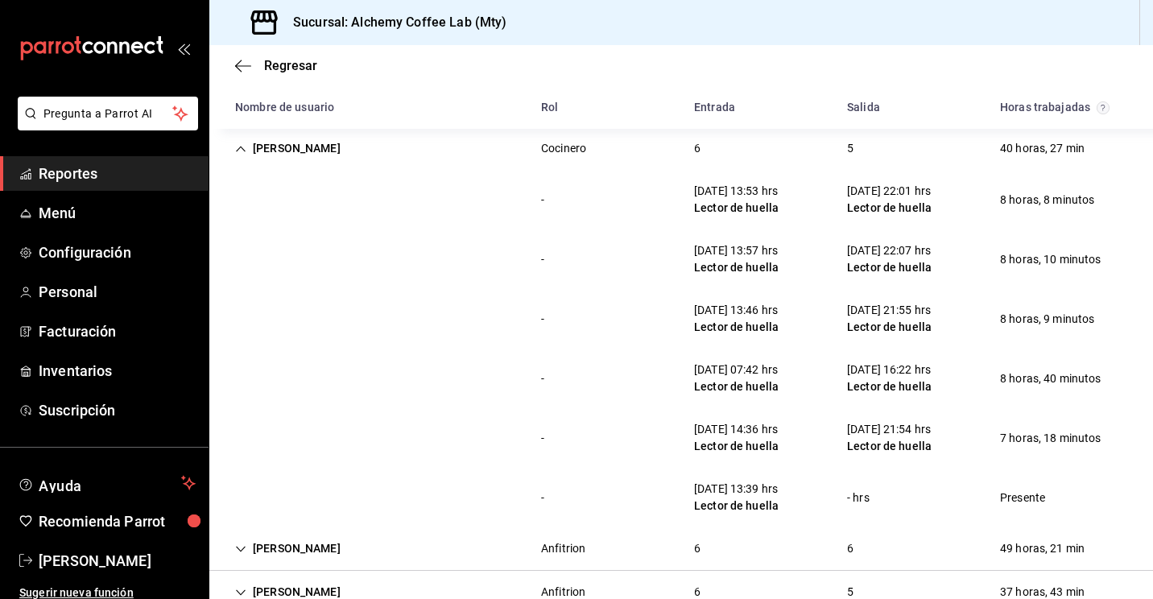
click at [234, 159] on div "Sebastián Segura Bernal" at bounding box center [287, 149] width 131 height 30
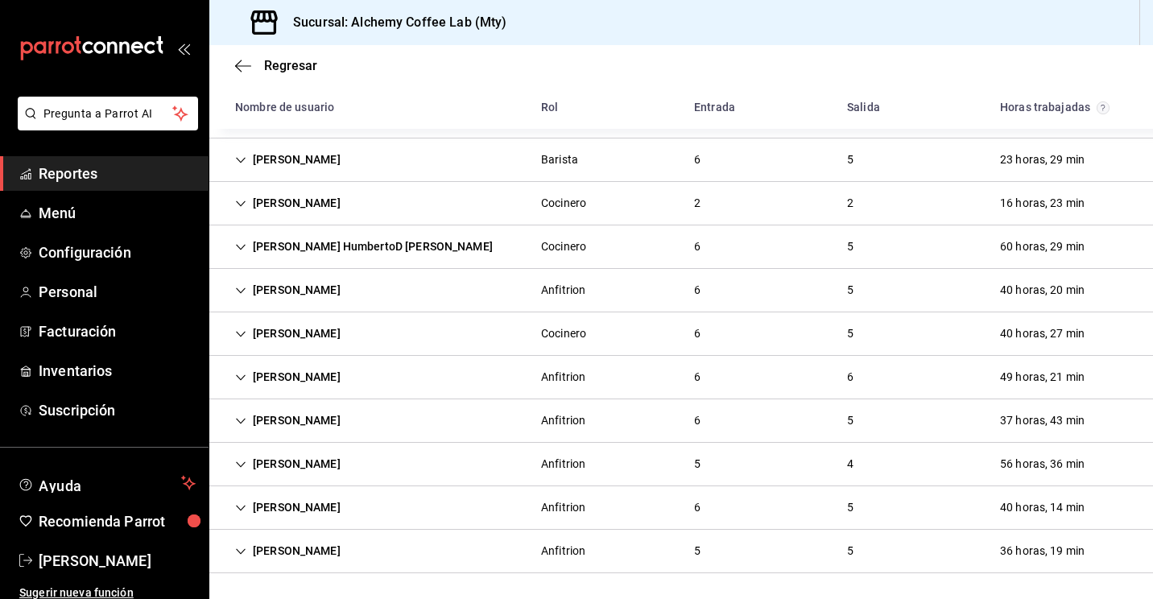
scroll to position [639, 0]
click at [242, 244] on icon "Cell" at bounding box center [240, 247] width 11 height 11
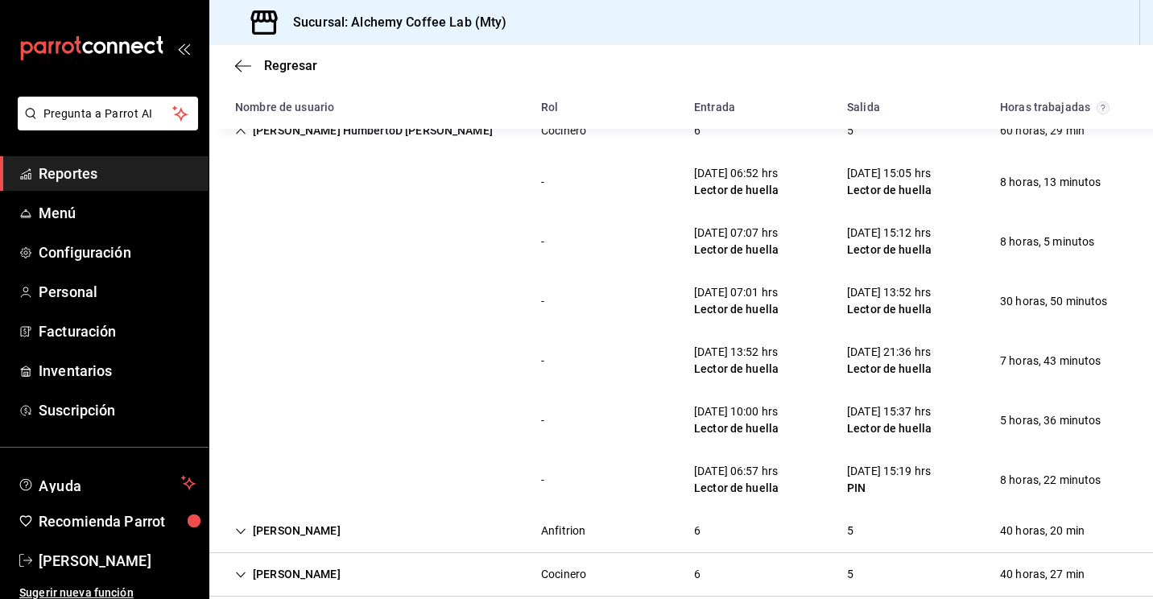
scroll to position [728, 0]
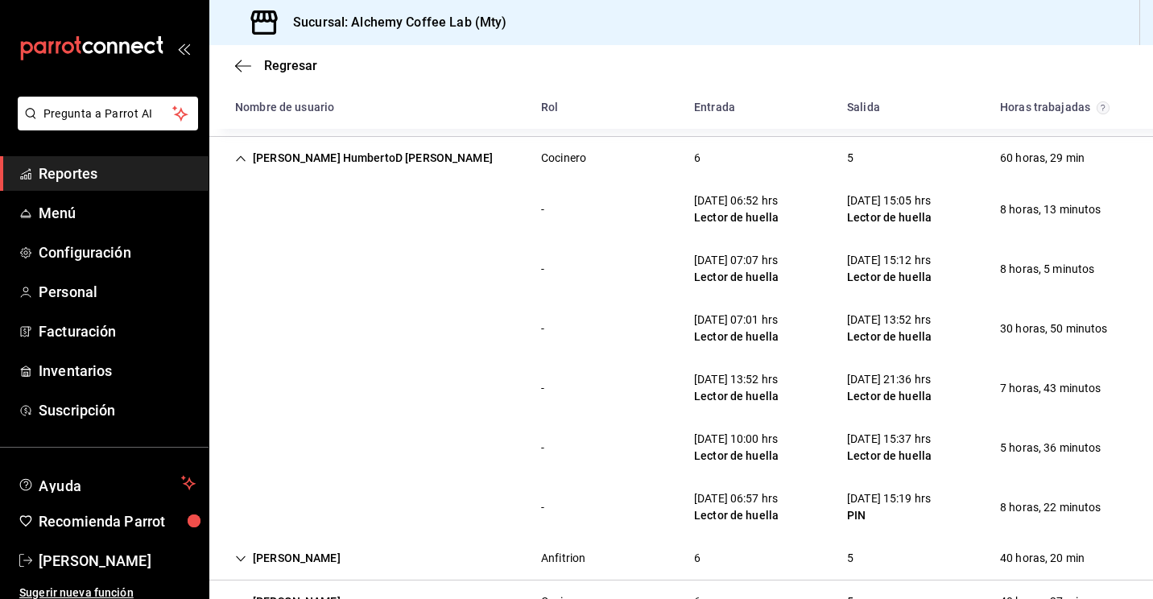
click at [247, 166] on div "Edgar HumbertoD Castillo Peña" at bounding box center [363, 158] width 283 height 30
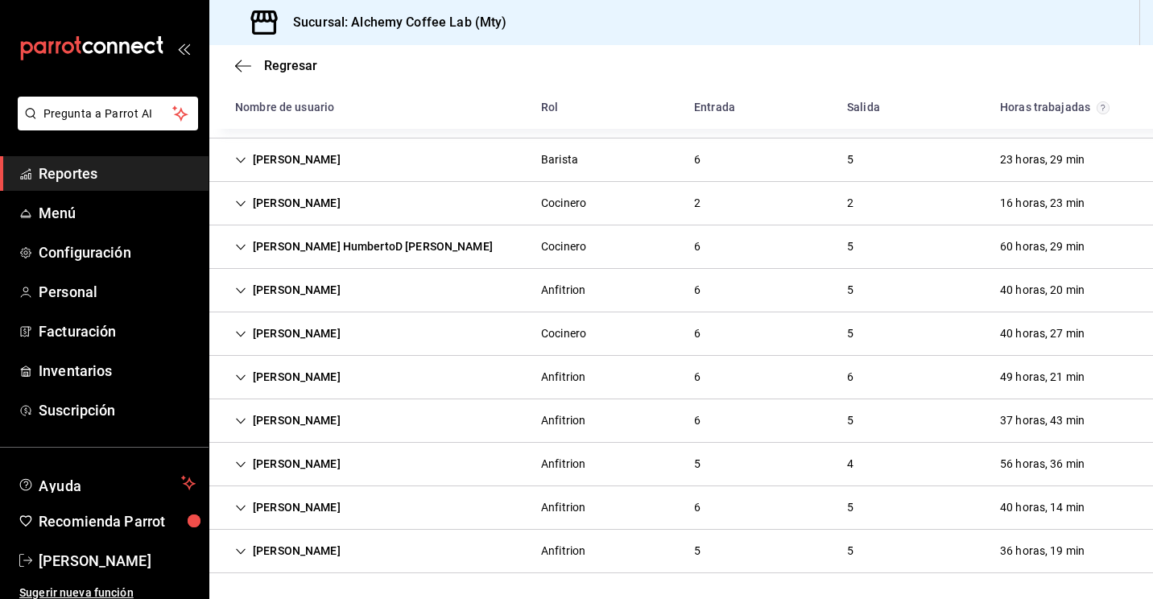
scroll to position [639, 0]
click at [248, 387] on div "Yolanda Yamilet Urbano González" at bounding box center [287, 377] width 131 height 30
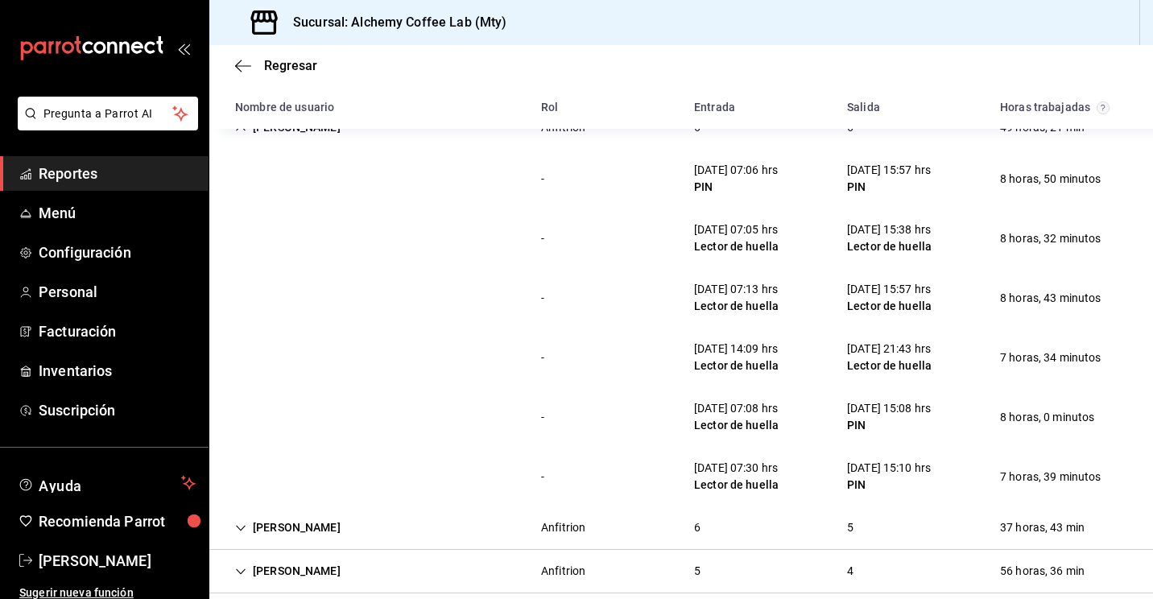
scroll to position [857, 0]
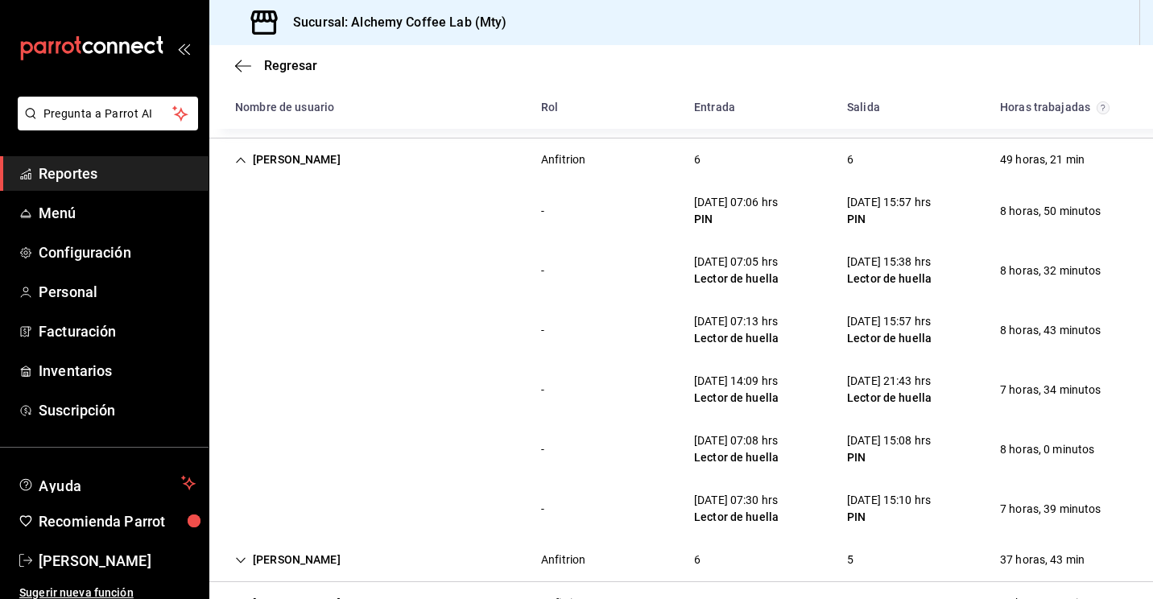
click at [231, 163] on div "Yolanda Yamilet Urbano González" at bounding box center [287, 160] width 131 height 30
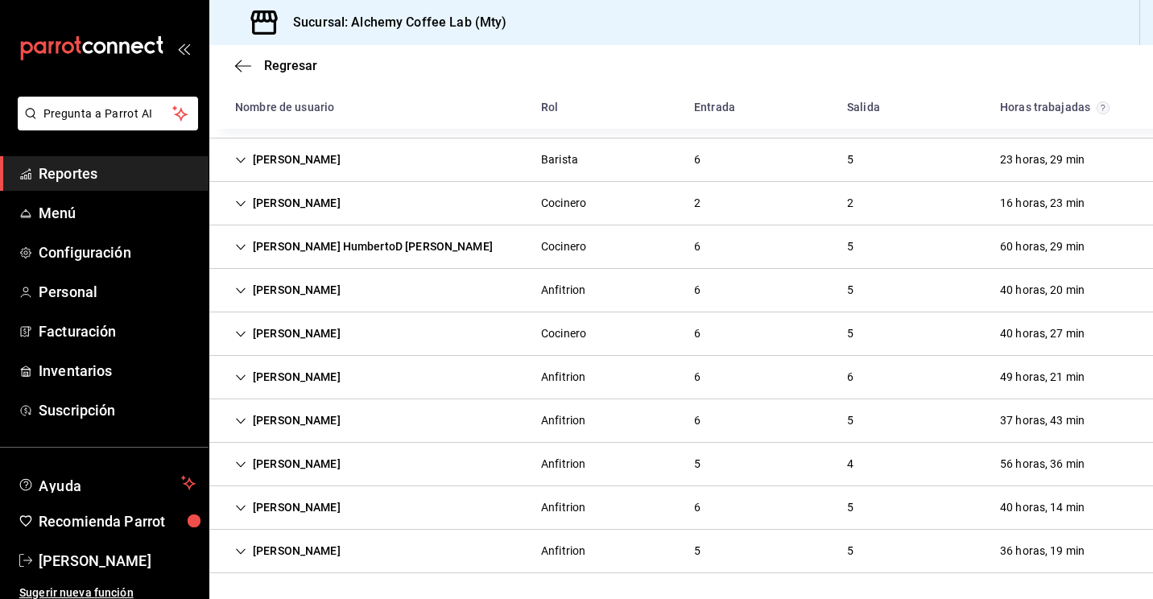
scroll to position [639, 0]
click at [240, 420] on icon "Cell" at bounding box center [240, 421] width 11 height 11
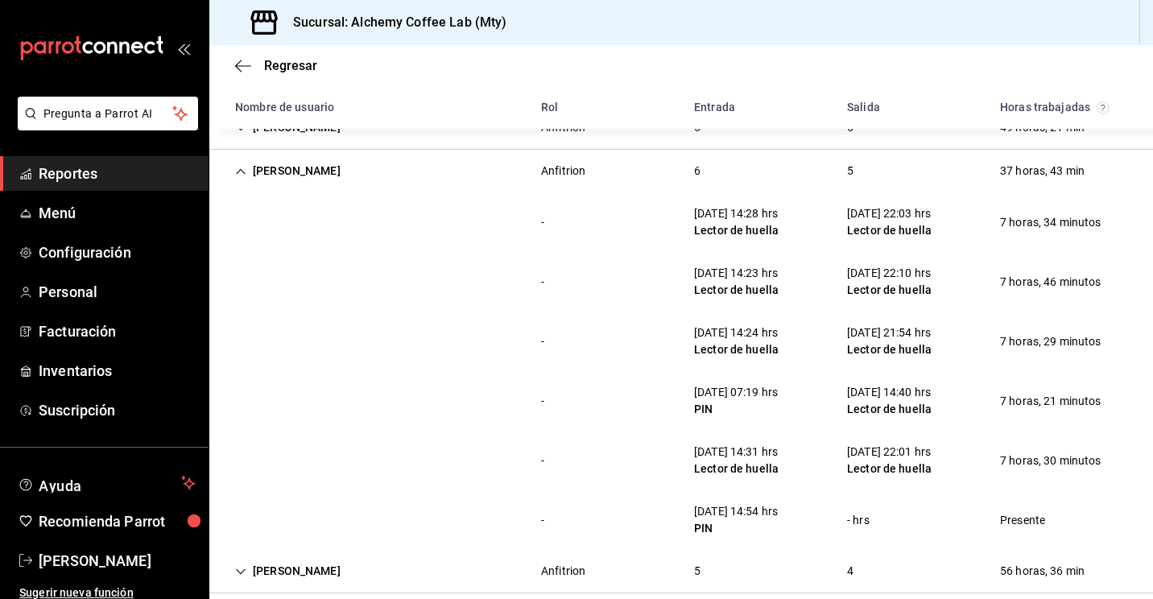
scroll to position [921, 0]
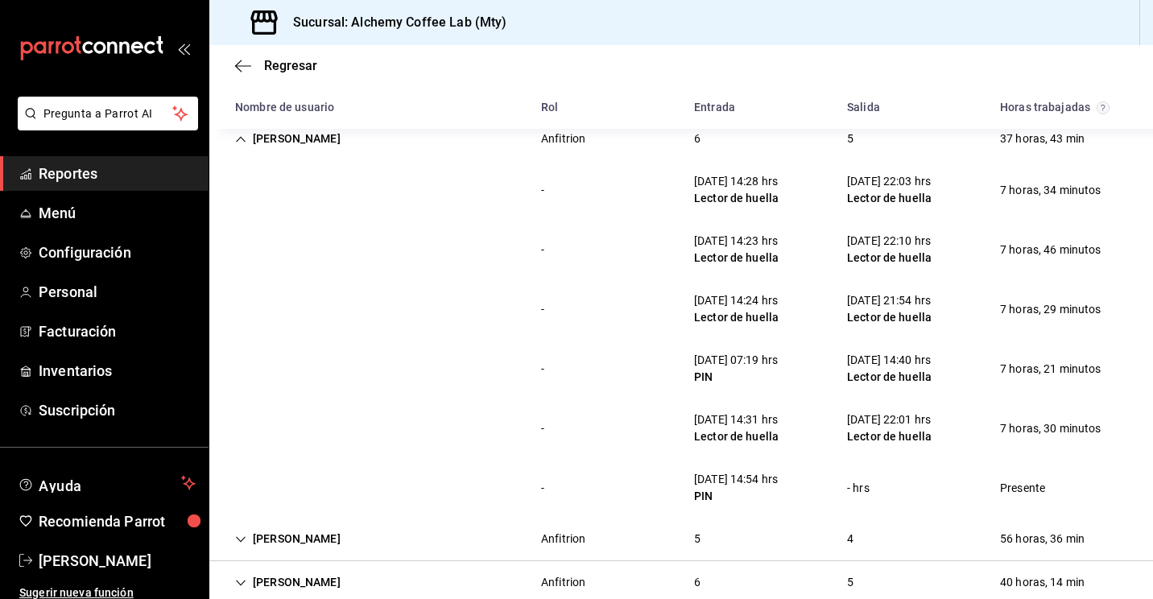
click at [239, 135] on icon "Cell" at bounding box center [240, 139] width 11 height 11
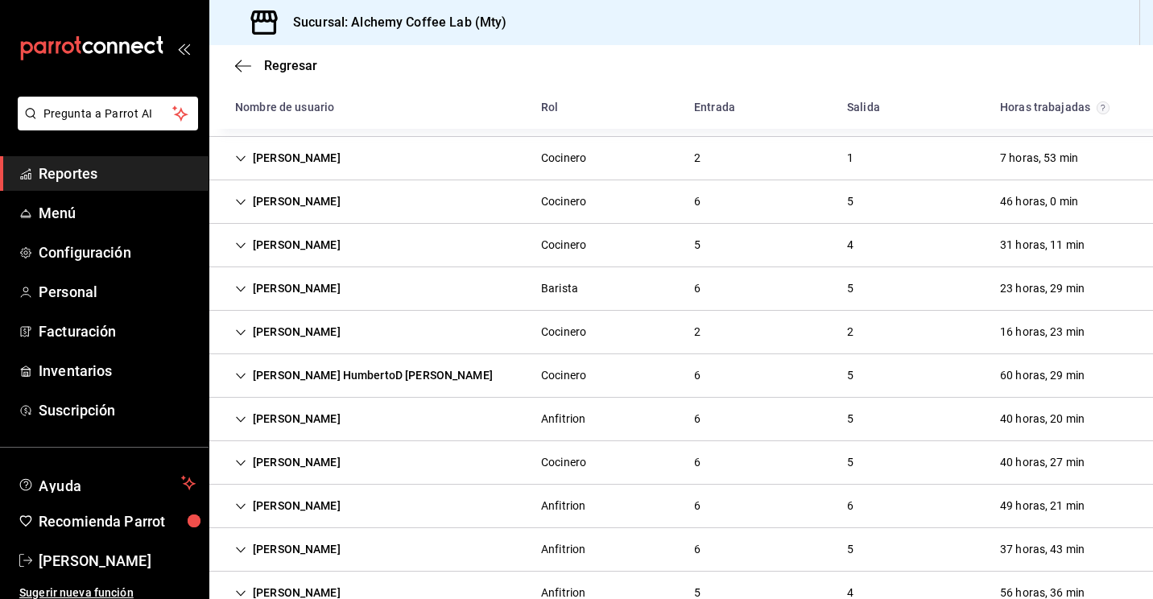
scroll to position [478, 0]
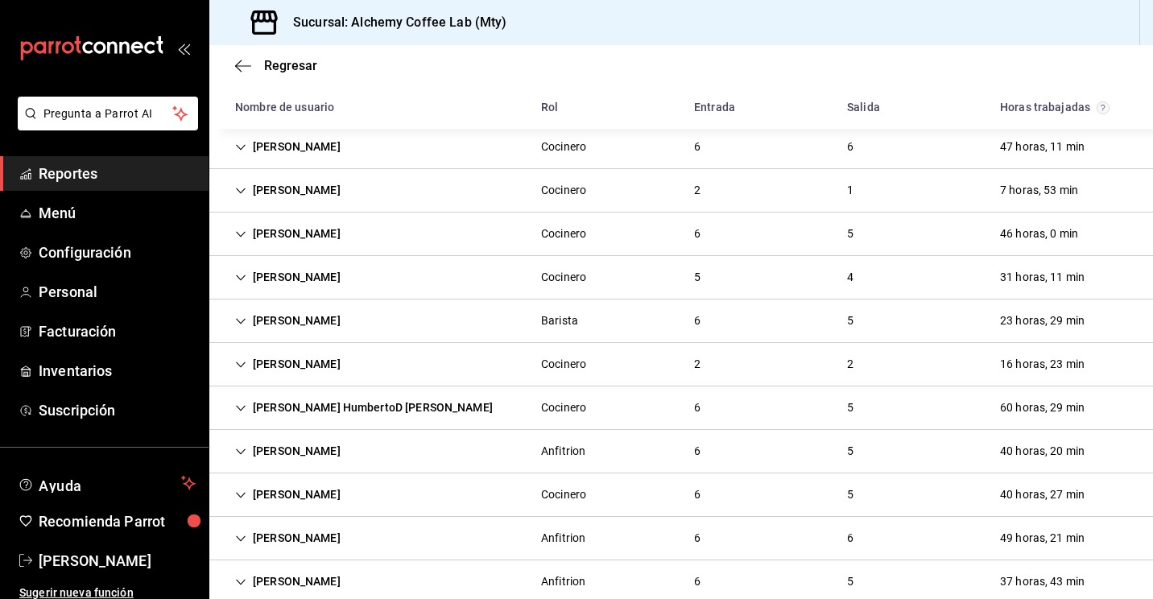
click at [275, 283] on div "Juan Pablo Lopez Ramirez" at bounding box center [287, 278] width 131 height 30
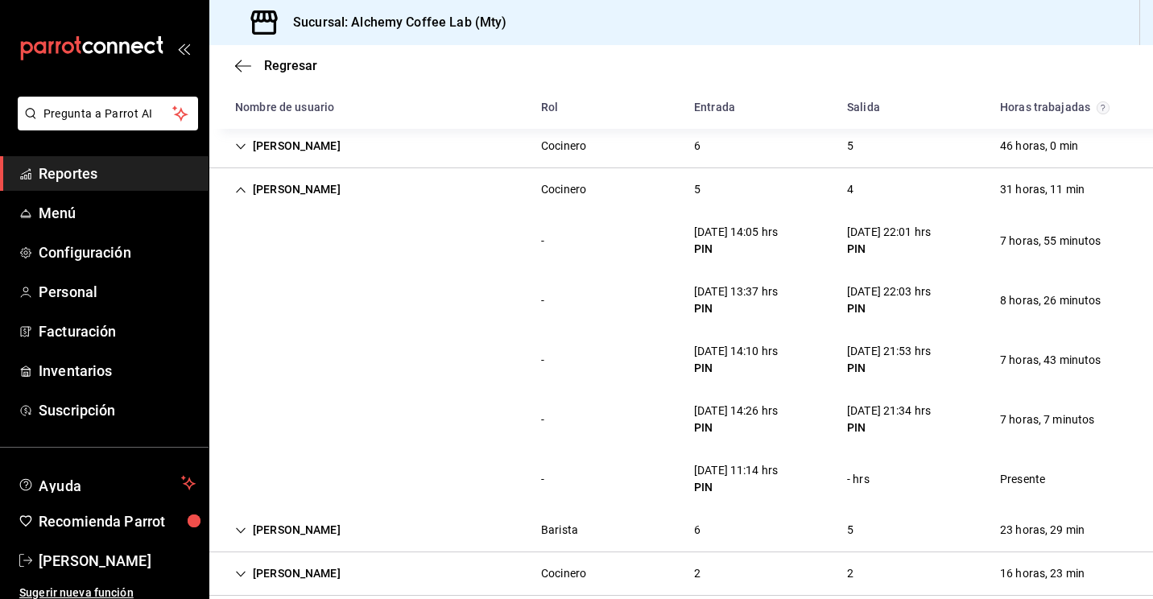
scroll to position [575, 0]
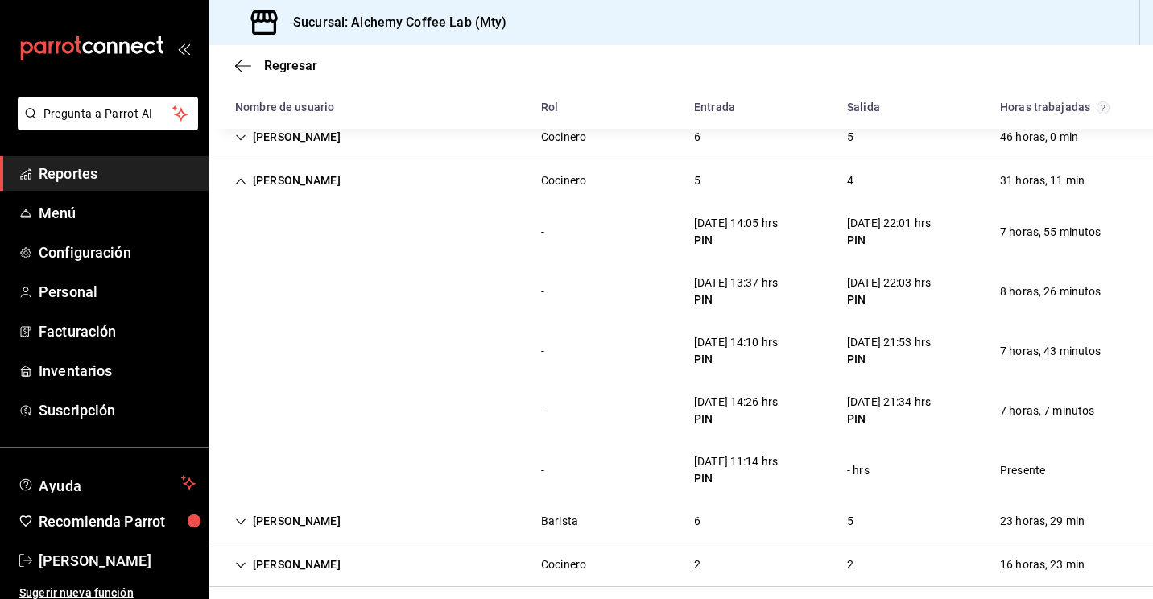
click at [241, 176] on icon "Cell" at bounding box center [240, 181] width 11 height 11
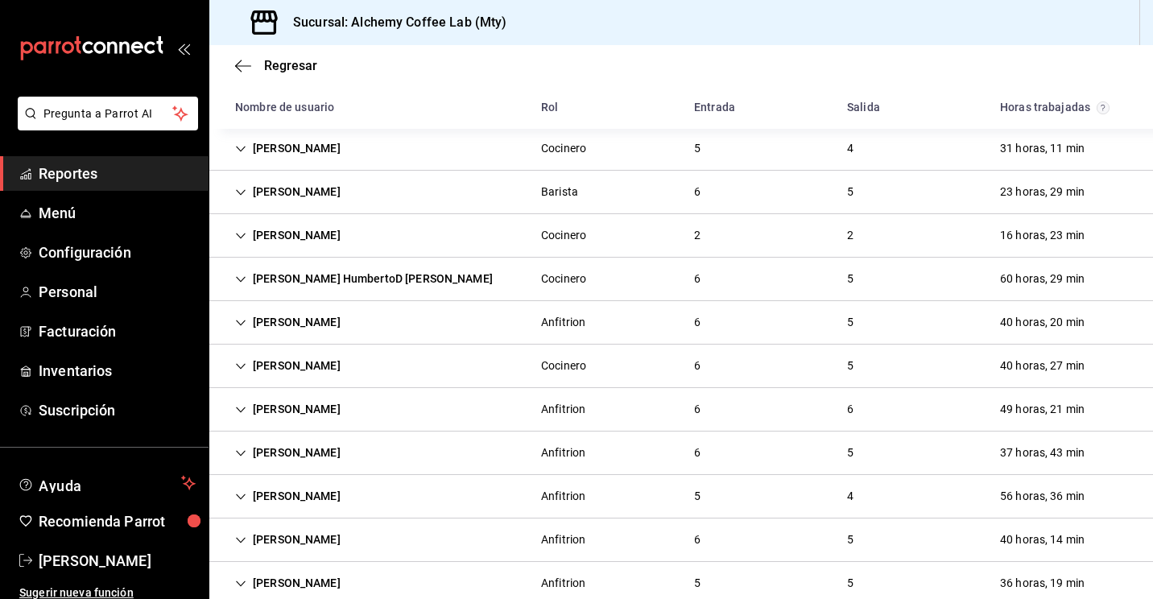
scroll to position [639, 0]
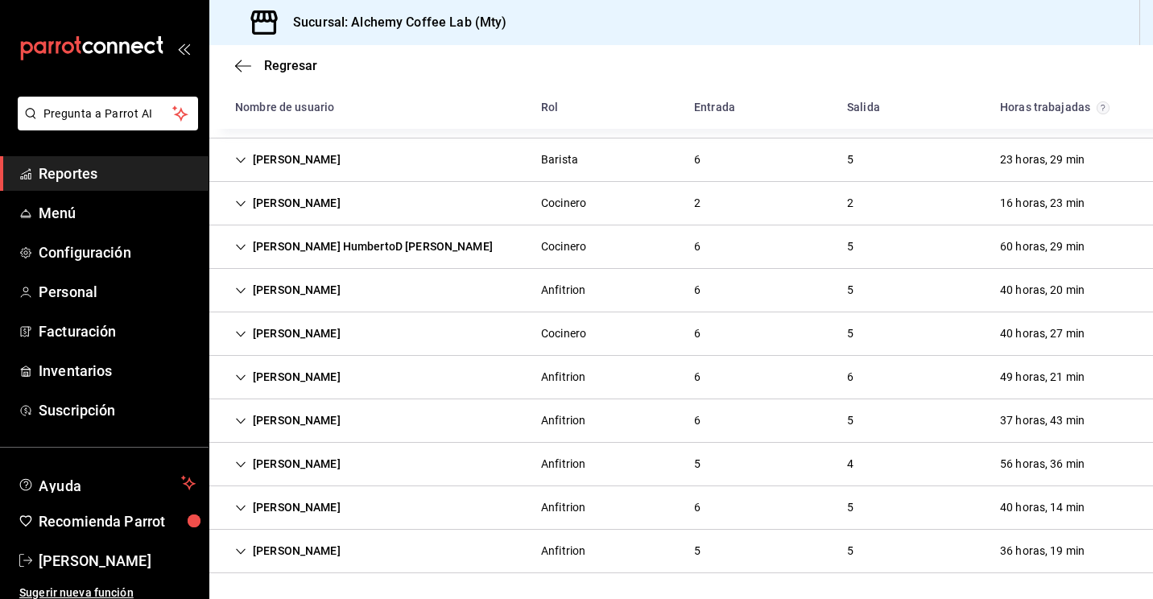
click at [248, 555] on div "Jaime Mendoza" at bounding box center [287, 551] width 131 height 30
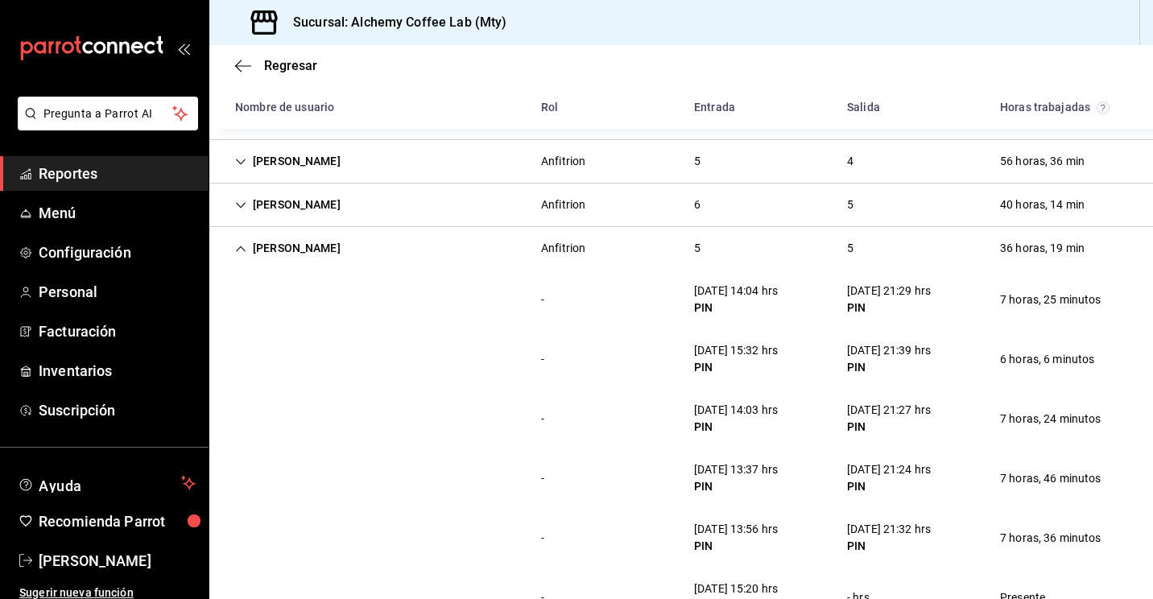
scroll to position [996, 0]
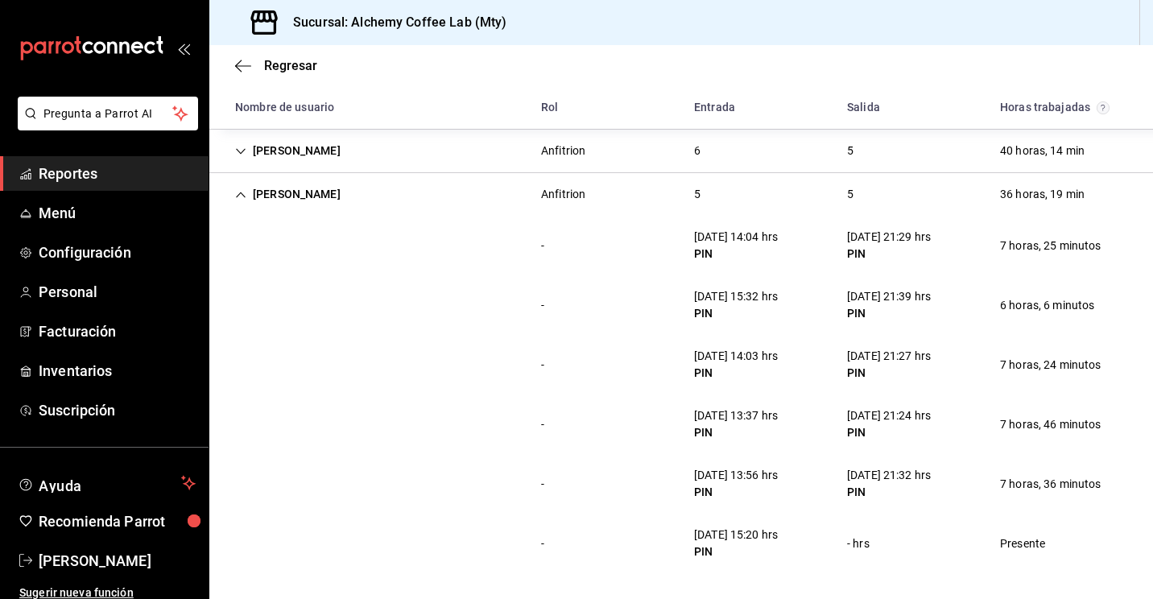
click at [243, 155] on icon "Cell" at bounding box center [240, 151] width 11 height 11
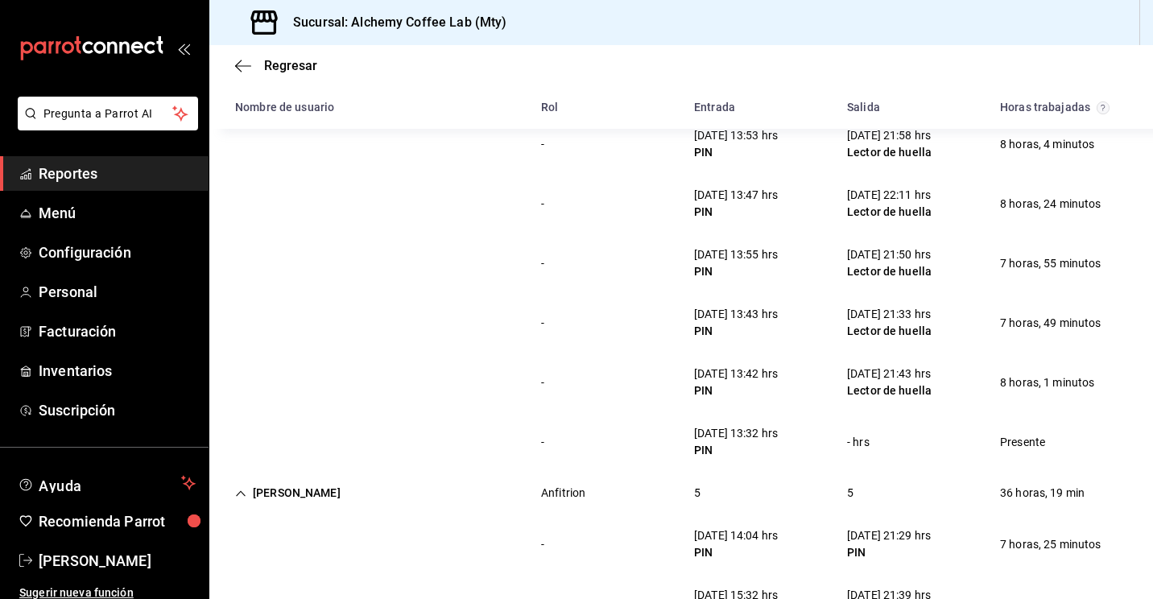
scroll to position [1061, 0]
